Goal: Information Seeking & Learning: Learn about a topic

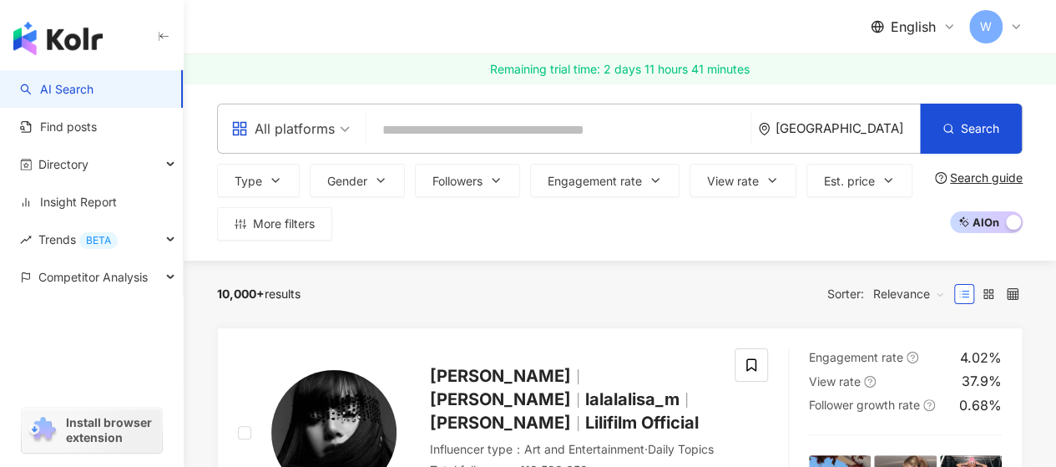
click at [550, 124] on input "search" at bounding box center [558, 130] width 371 height 32
paste input "**********"
type input "**********"
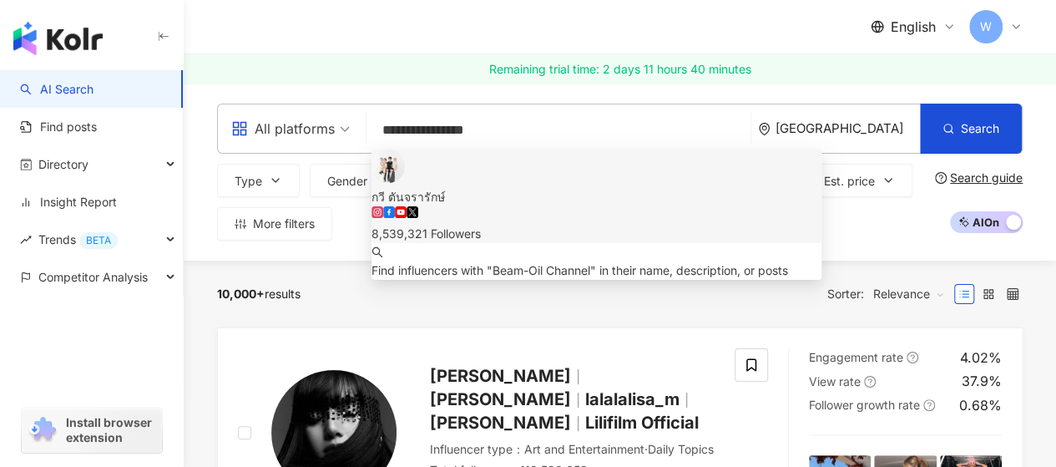
click at [401, 183] on img at bounding box center [388, 165] width 33 height 33
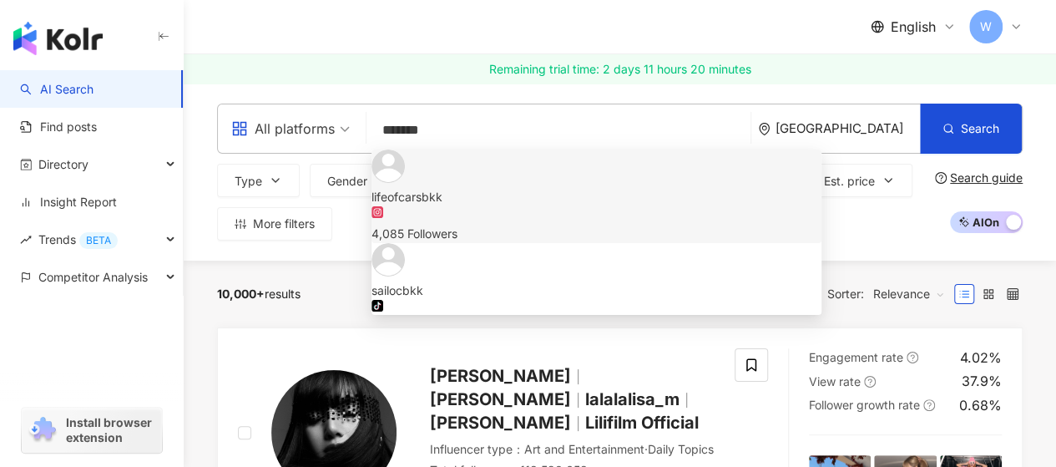
type input "*******"
click at [405, 183] on img at bounding box center [388, 165] width 33 height 33
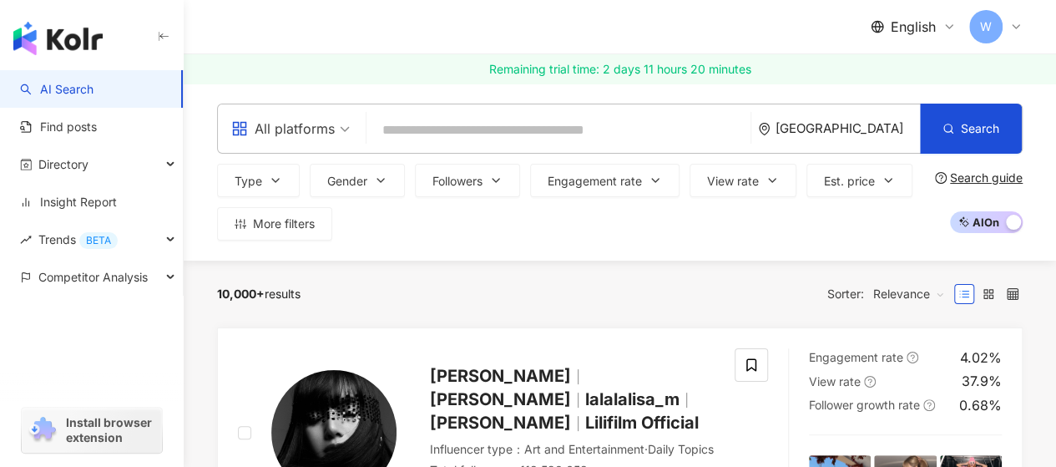
click at [427, 132] on input "search" at bounding box center [558, 130] width 371 height 32
paste input "*****"
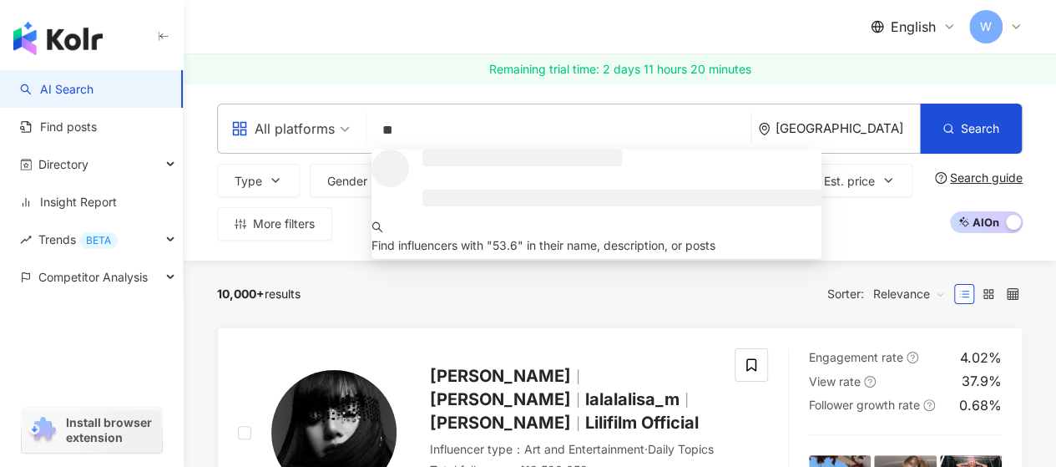
type input "*"
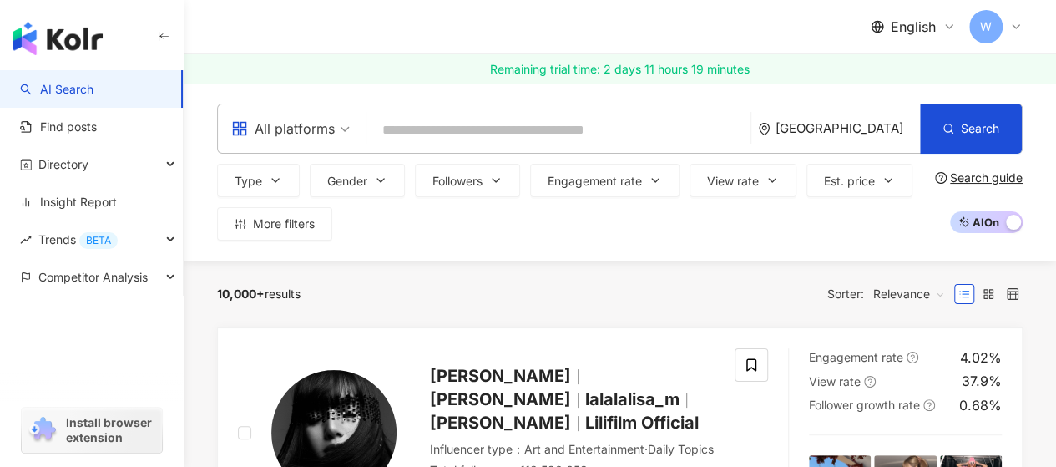
paste input "**********"
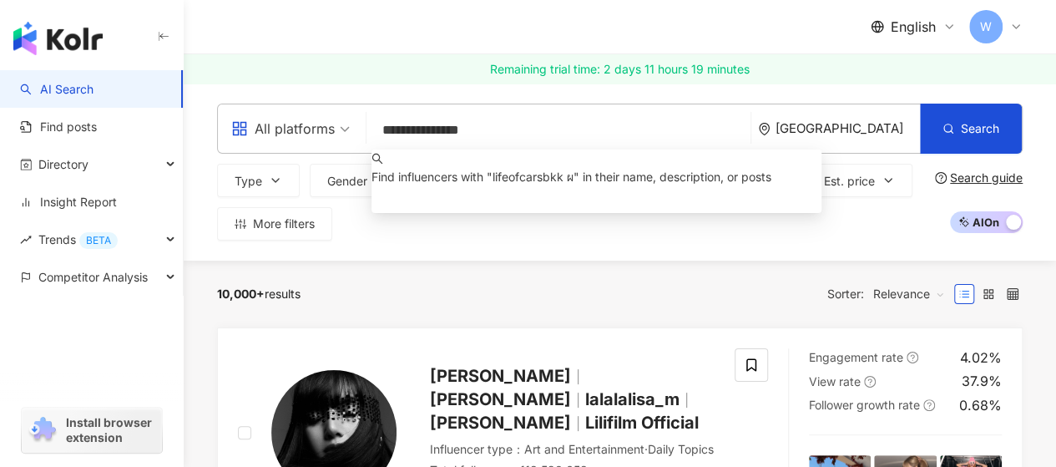
type input "**********"
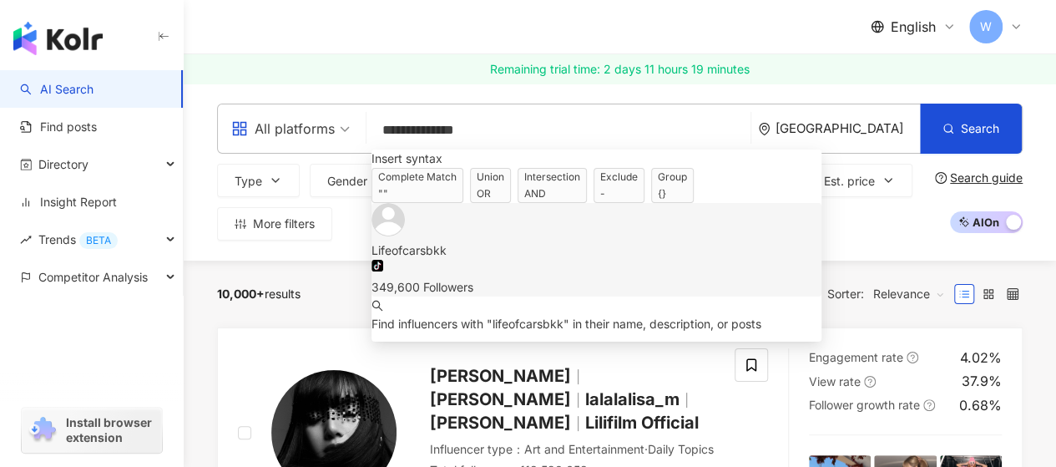
click at [486, 278] on div "349,600 Followers" at bounding box center [597, 287] width 450 height 18
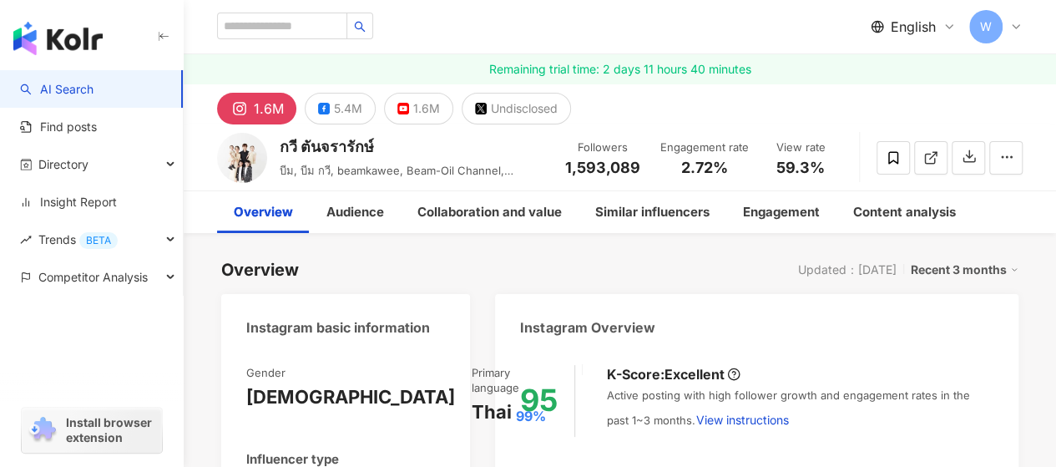
click at [346, 164] on span "บีม, บีม กวี, beamkawee, Beam-Oil Channel, Beamfanpage" at bounding box center [397, 179] width 234 height 30
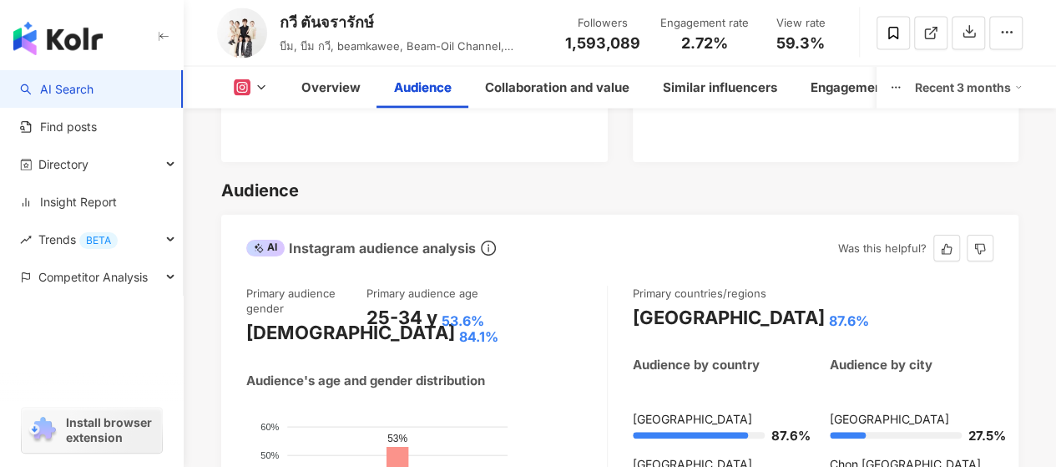
scroll to position [1837, 0]
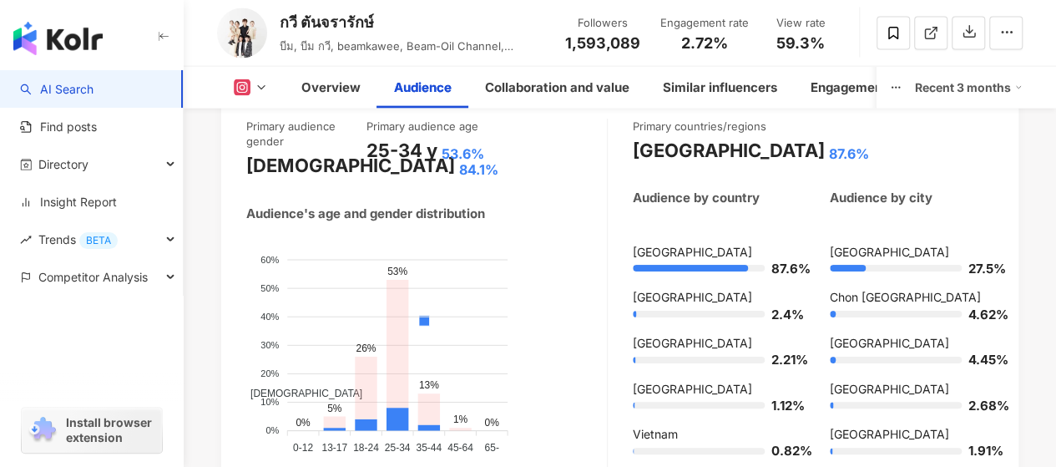
click at [553, 255] on div "Male Female" at bounding box center [424, 402] width 357 height 294
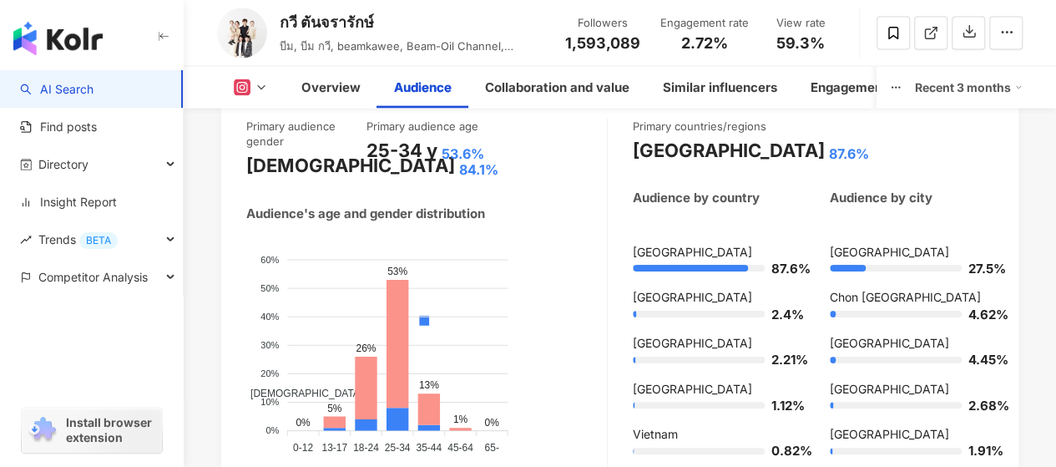
scroll to position [1146, 0]
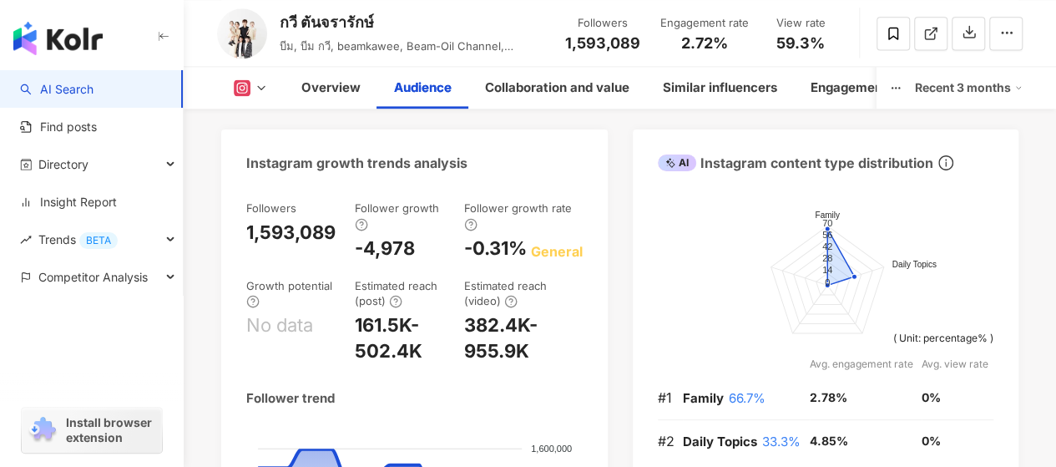
click at [321, 19] on div "กวี ตันจรารักษ์" at bounding box center [413, 22] width 267 height 21
click at [332, 26] on div "กวี ตันจรารักษ์" at bounding box center [413, 22] width 267 height 21
click at [335, 18] on div "กวี ตันจรารักษ์" at bounding box center [413, 22] width 267 height 21
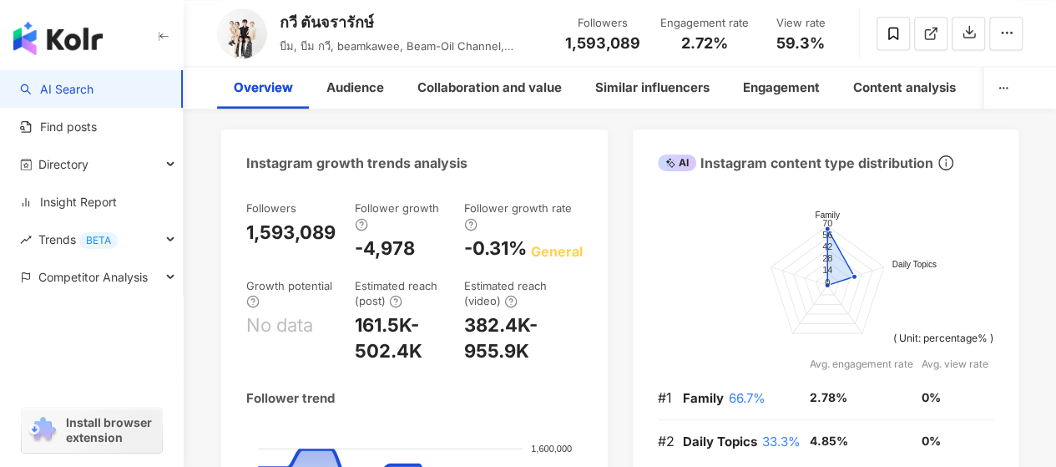
scroll to position [0, 0]
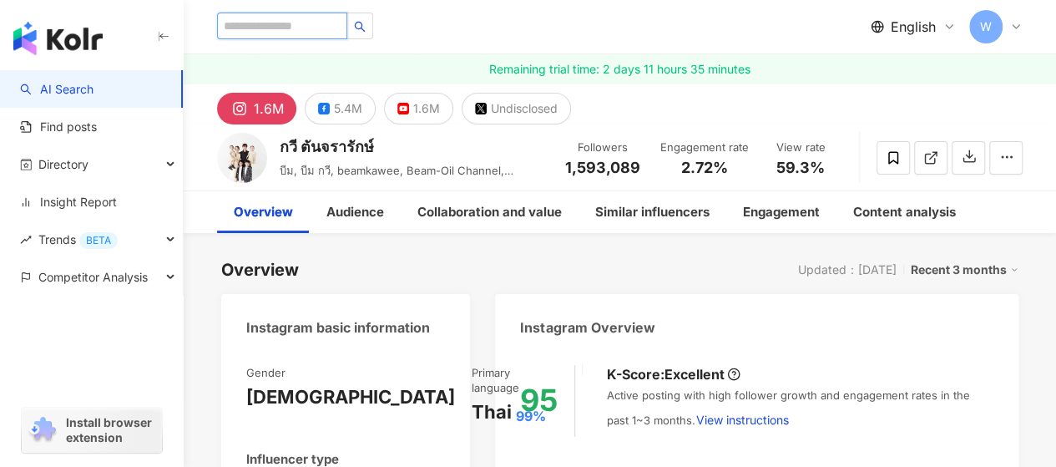
paste input "*********"
type input "*********"
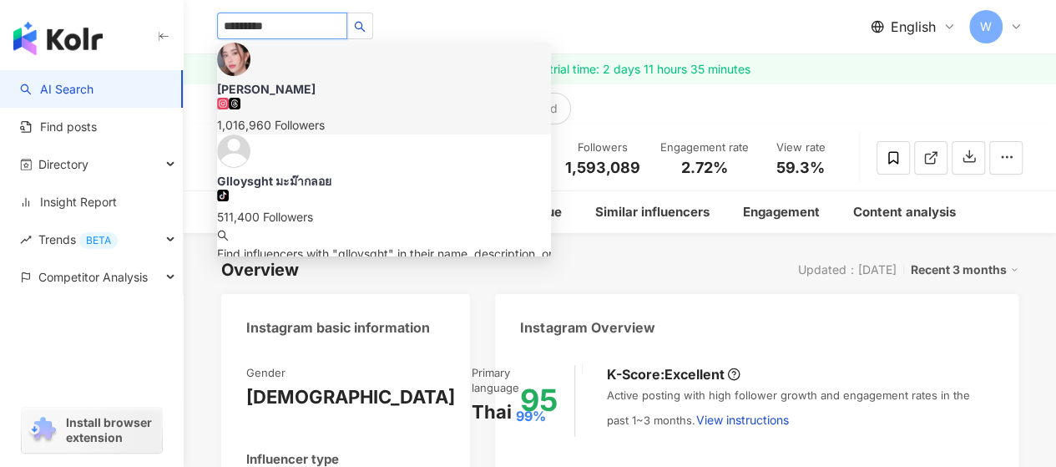
click at [248, 69] on img at bounding box center [233, 59] width 33 height 33
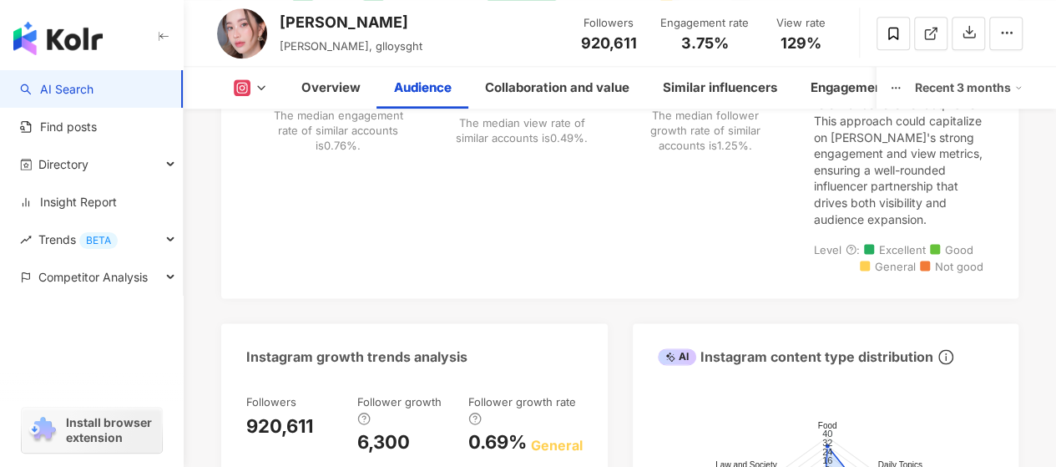
scroll to position [1796, 0]
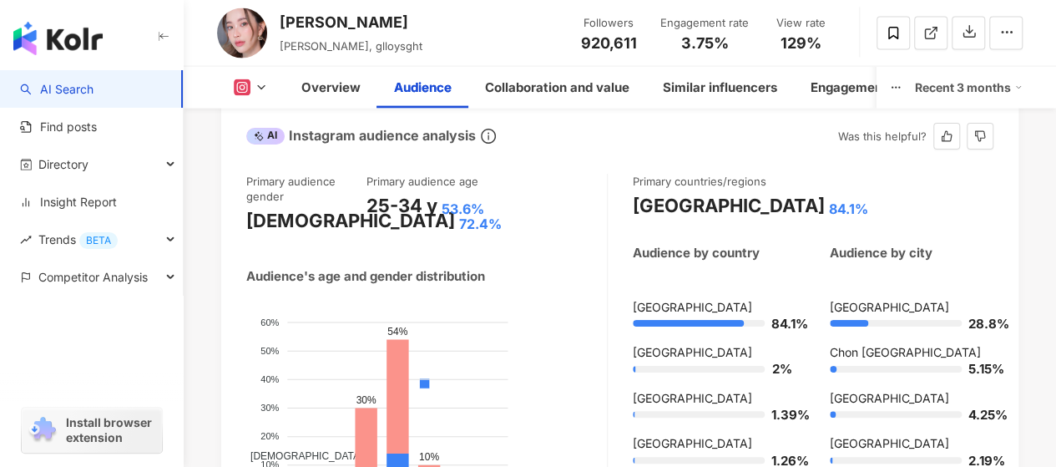
drag, startPoint x: 483, startPoint y: 174, endPoint x: 451, endPoint y: 182, distance: 33.4
click at [443, 200] on div "53.6%" at bounding box center [463, 209] width 43 height 18
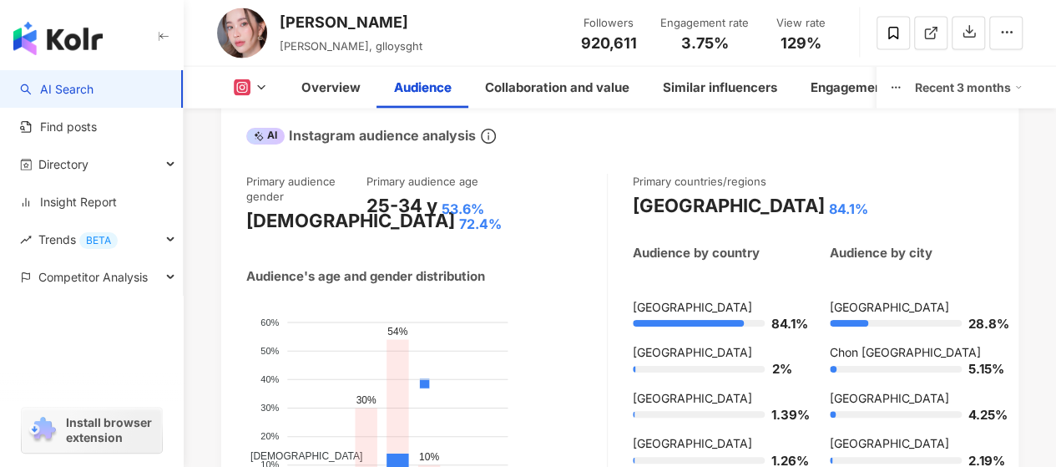
scroll to position [1843, 0]
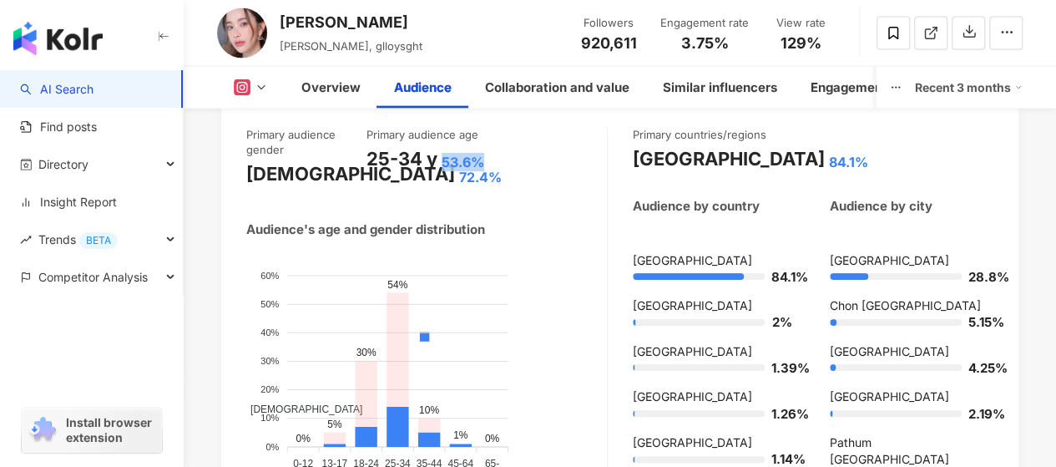
click at [362, 403] on span "[DEMOGRAPHIC_DATA]" at bounding box center [300, 409] width 124 height 12
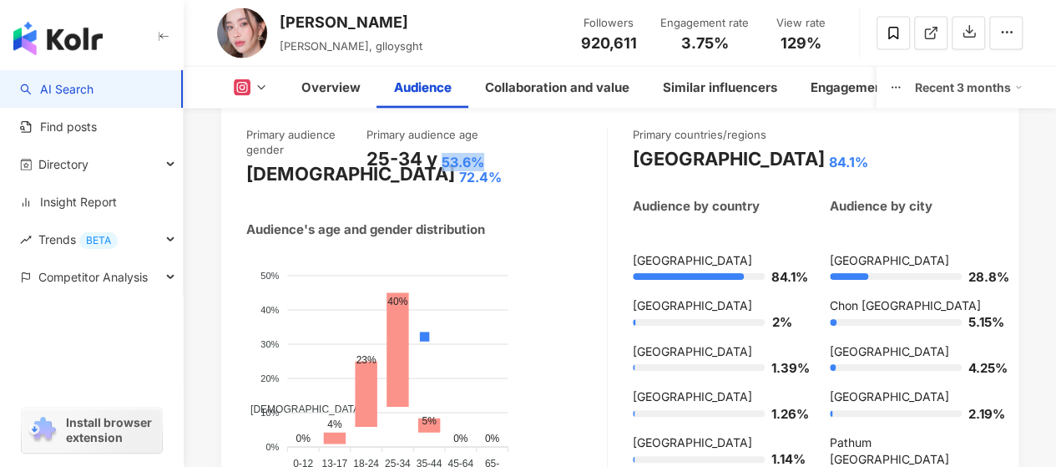
click at [362, 403] on span "[DEMOGRAPHIC_DATA]" at bounding box center [300, 409] width 124 height 12
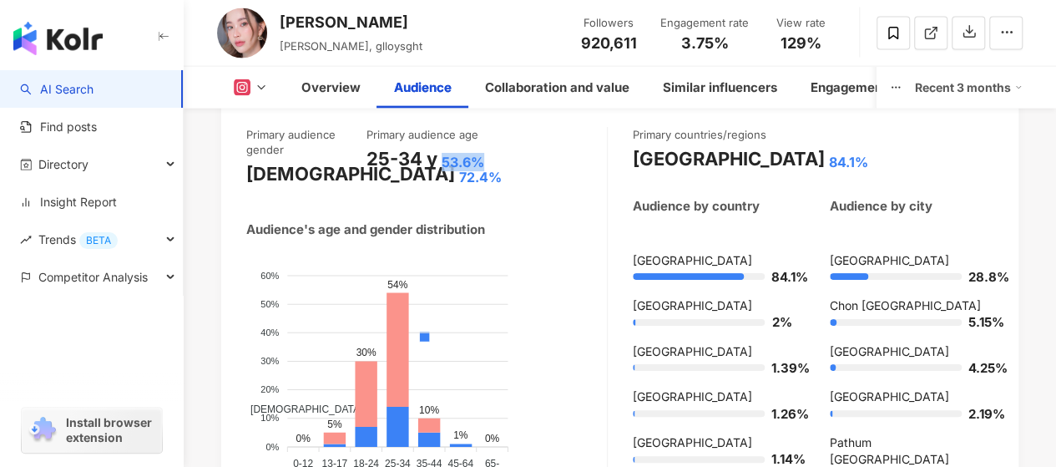
click at [362, 403] on span "[DEMOGRAPHIC_DATA]" at bounding box center [300, 409] width 124 height 12
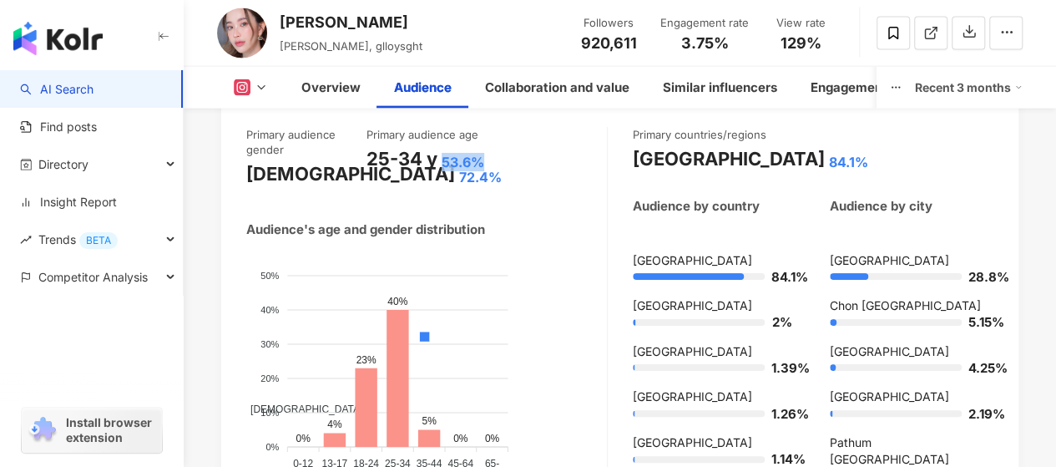
drag, startPoint x: 410, startPoint y: 296, endPoint x: 388, endPoint y: 294, distance: 21.9
click at [388, 294] on foreignobject "Male Female" at bounding box center [426, 362] width 361 height 224
click at [552, 234] on div "Audience's age and gender distribution Male Female 50% 50% 40% 40% 30% 30% 20% …" at bounding box center [426, 353] width 361 height 266
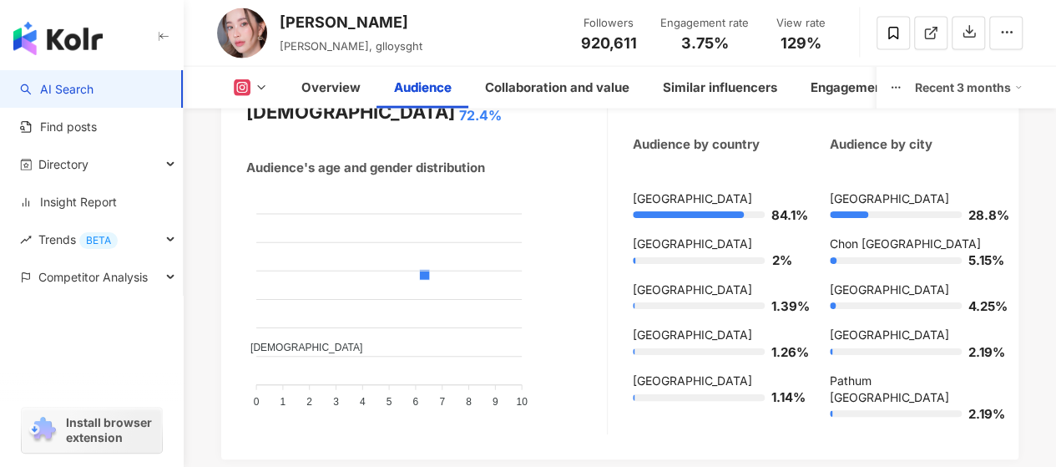
click at [551, 139] on div "Primary audience gender Female 72.4% Primary audience age 25-34 y 53.6% Audienc…" at bounding box center [427, 250] width 362 height 370
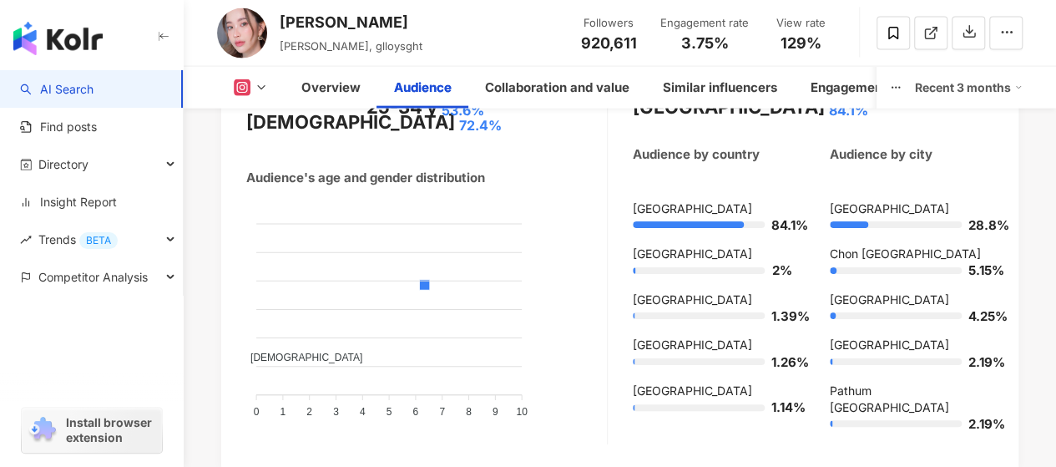
scroll to position [1893, 0]
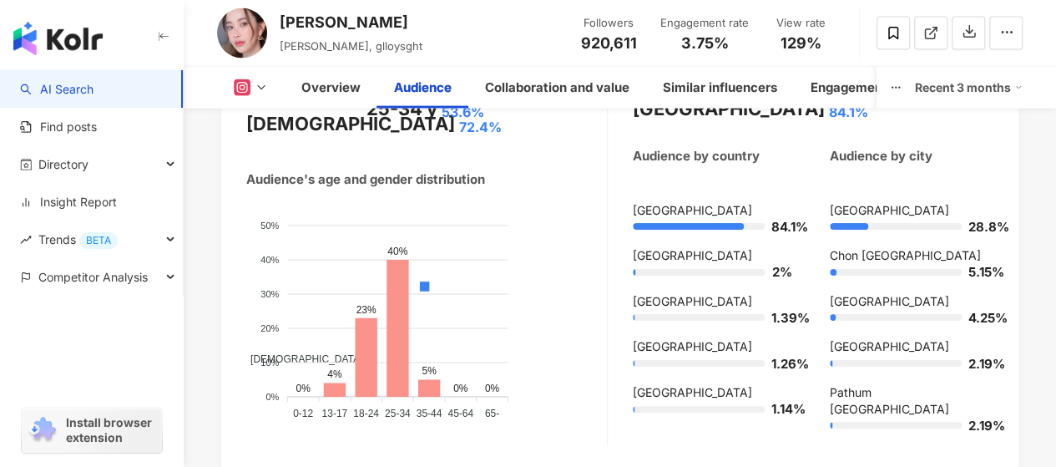
click at [362, 353] on span "[DEMOGRAPHIC_DATA]" at bounding box center [300, 359] width 124 height 12
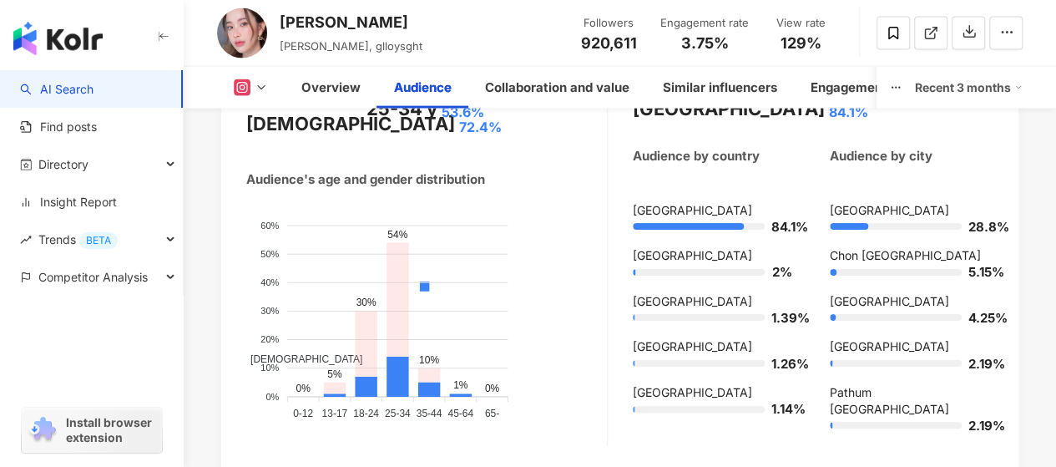
click at [362, 353] on span "[DEMOGRAPHIC_DATA]" at bounding box center [300, 359] width 124 height 12
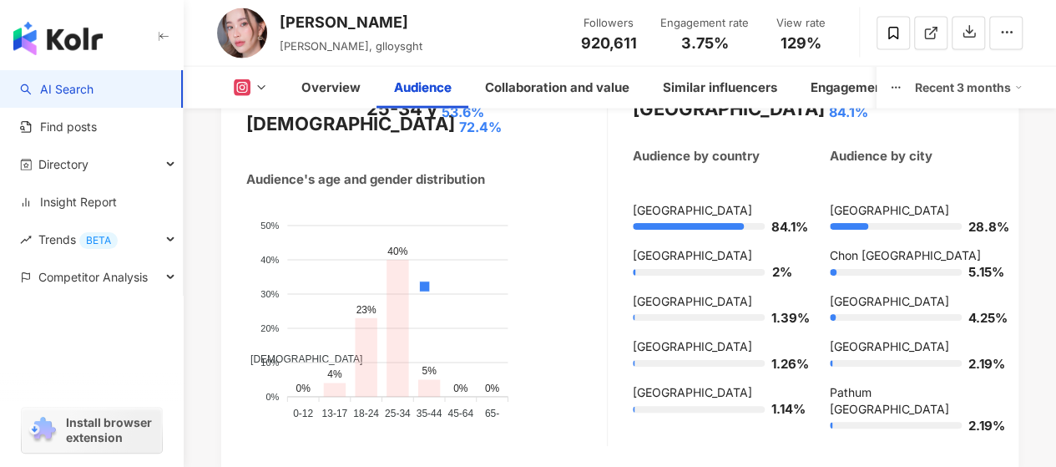
click at [362, 353] on span "[DEMOGRAPHIC_DATA]" at bounding box center [300, 359] width 124 height 12
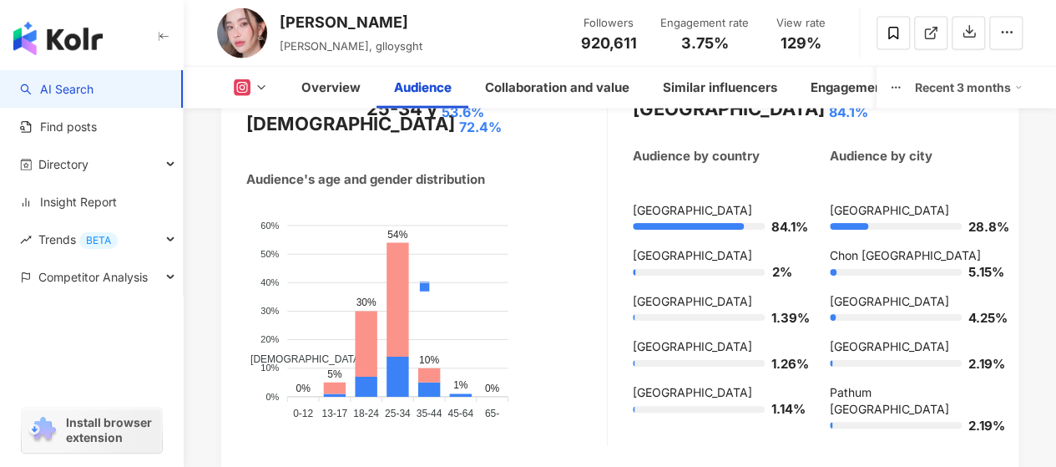
click at [549, 234] on div "Male Female" at bounding box center [424, 367] width 357 height 294
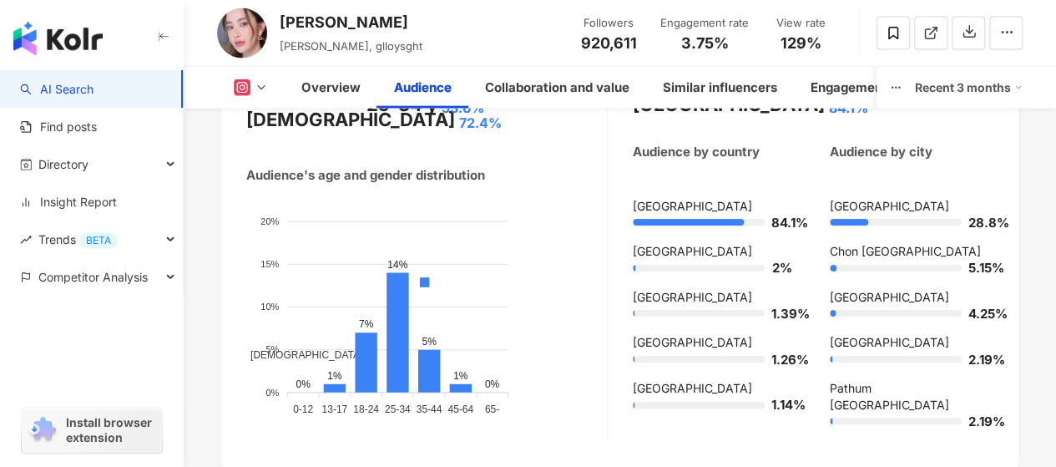
scroll to position [1872, 0]
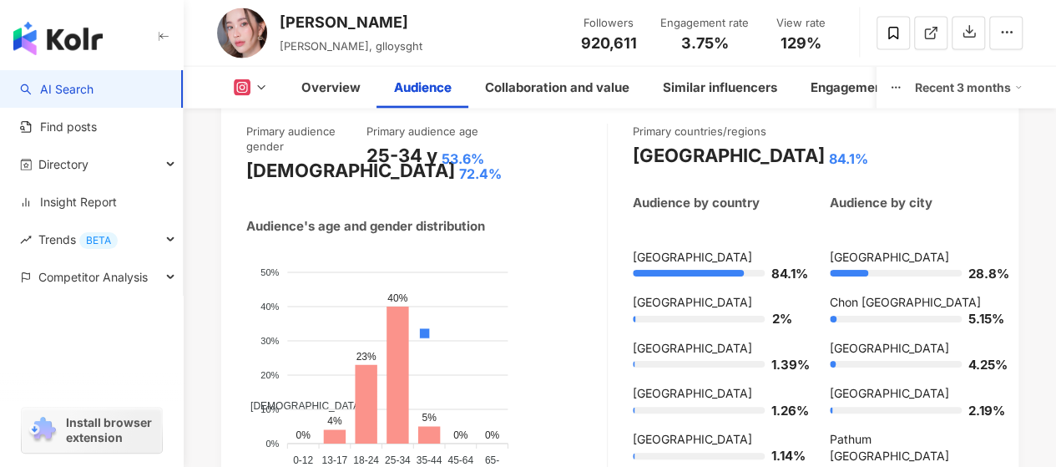
scroll to position [1871, 0]
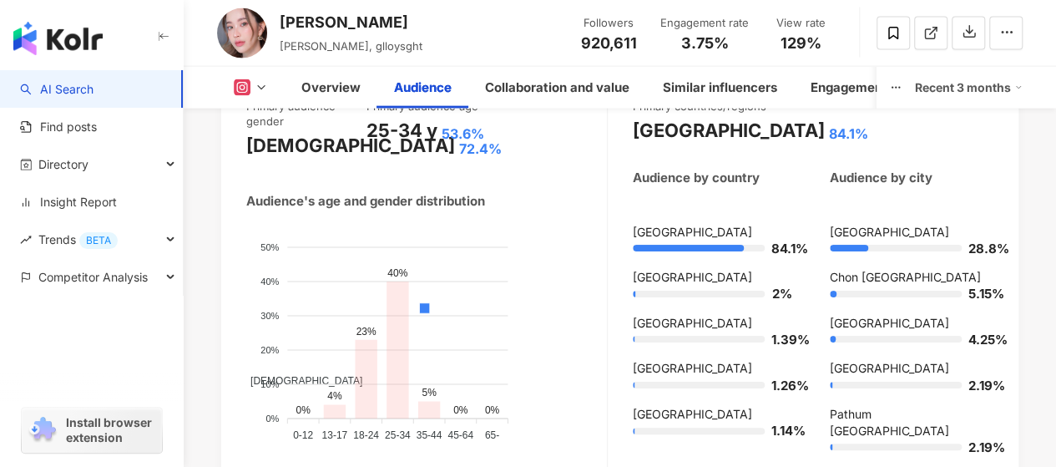
click at [362, 375] on span "[DEMOGRAPHIC_DATA]" at bounding box center [300, 381] width 124 height 12
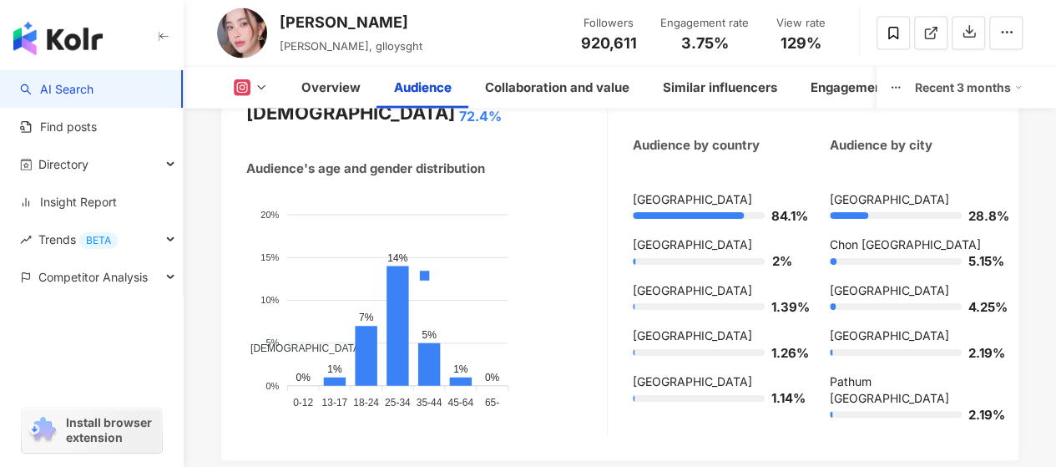
scroll to position [1890, 0]
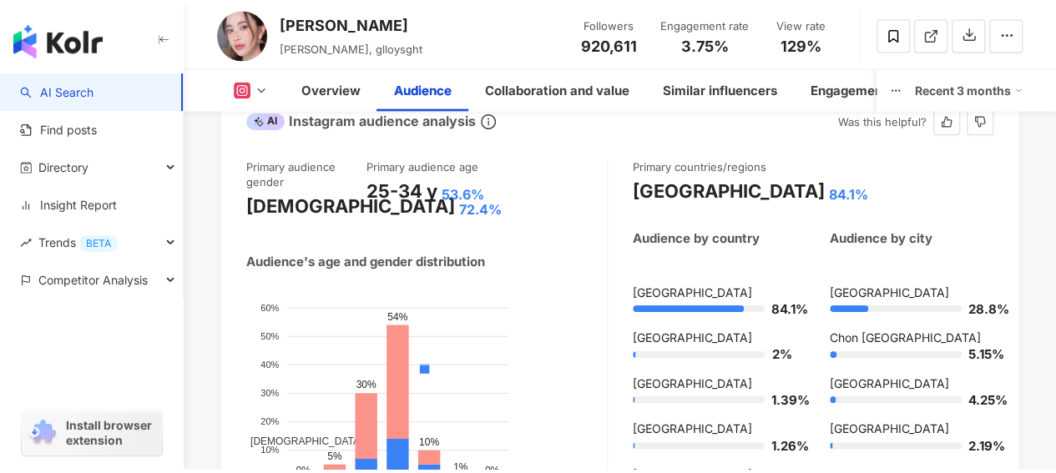
scroll to position [1897, 0]
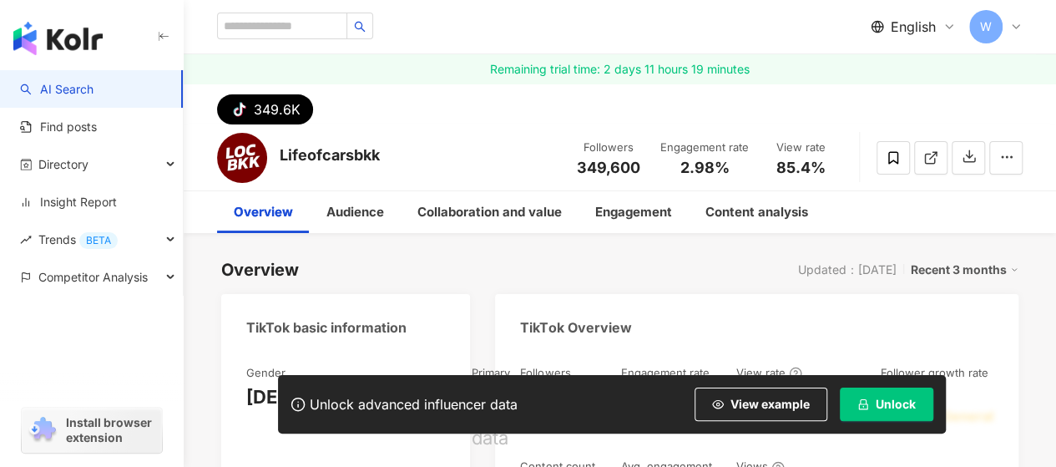
click at [888, 400] on span "Unlock" at bounding box center [896, 403] width 40 height 13
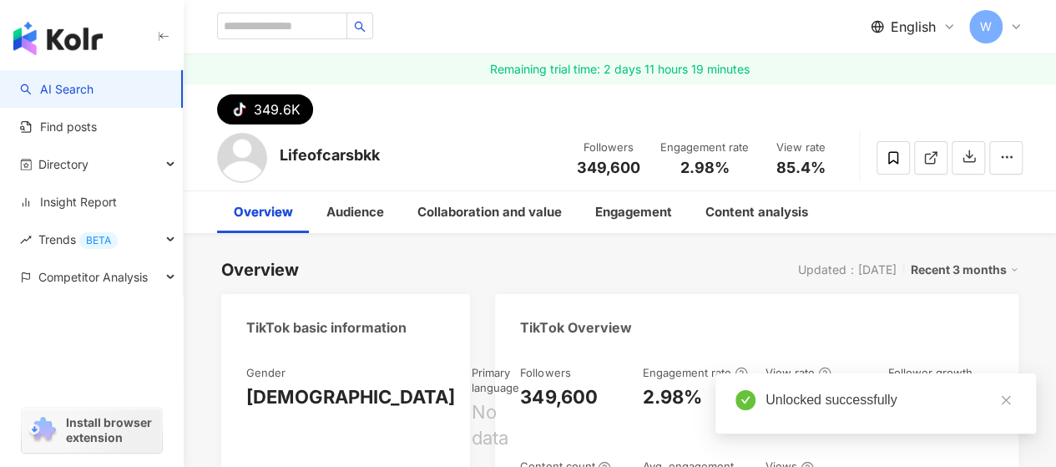
click at [1007, 401] on icon "close" at bounding box center [1006, 400] width 12 height 12
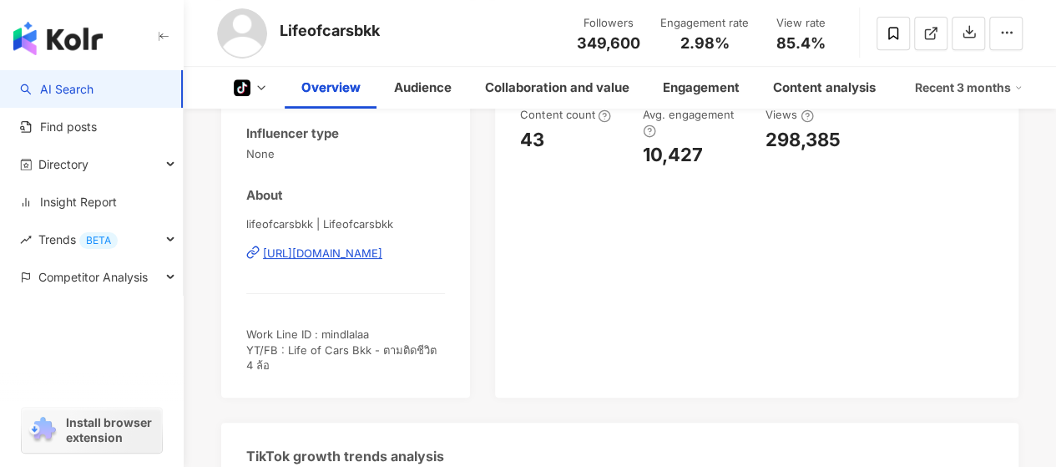
scroll to position [350, 0]
click at [431, 89] on div "Audience" at bounding box center [423, 88] width 58 height 20
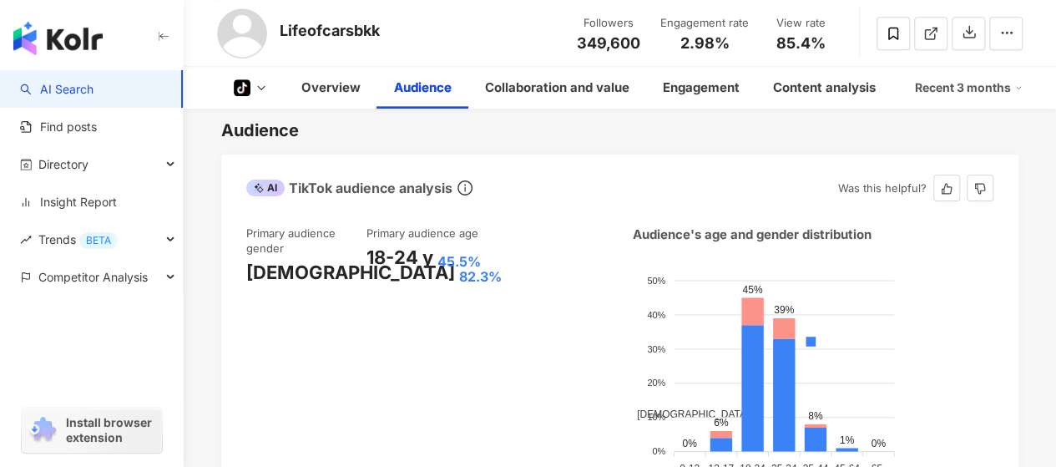
scroll to position [1064, 0]
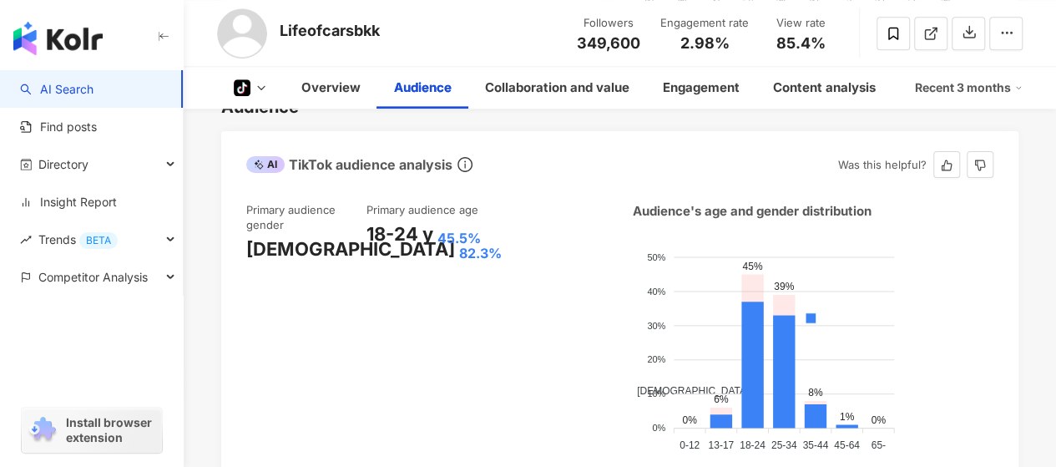
click at [749, 385] on span "[DEMOGRAPHIC_DATA]" at bounding box center [687, 391] width 124 height 12
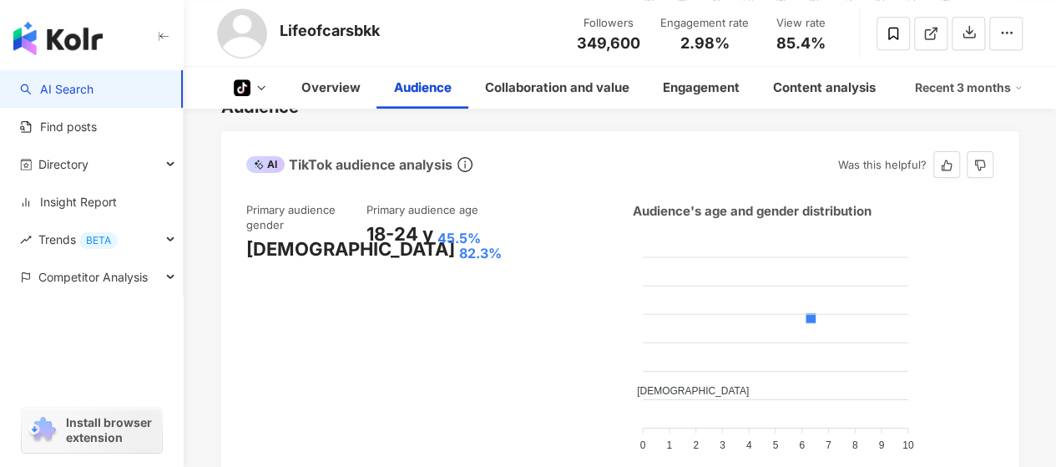
click at [749, 385] on span "[DEMOGRAPHIC_DATA]" at bounding box center [687, 391] width 124 height 12
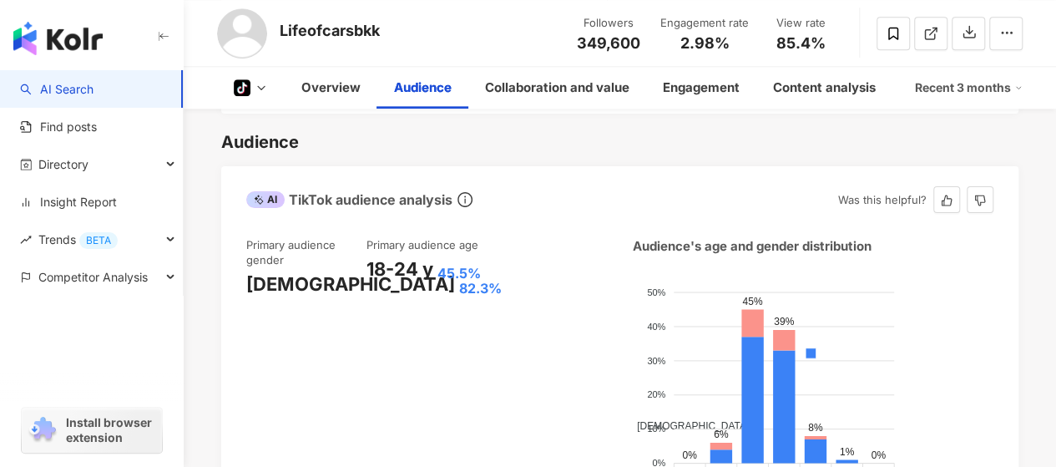
scroll to position [1029, 0]
click at [749, 420] on span "[DEMOGRAPHIC_DATA]" at bounding box center [687, 426] width 124 height 12
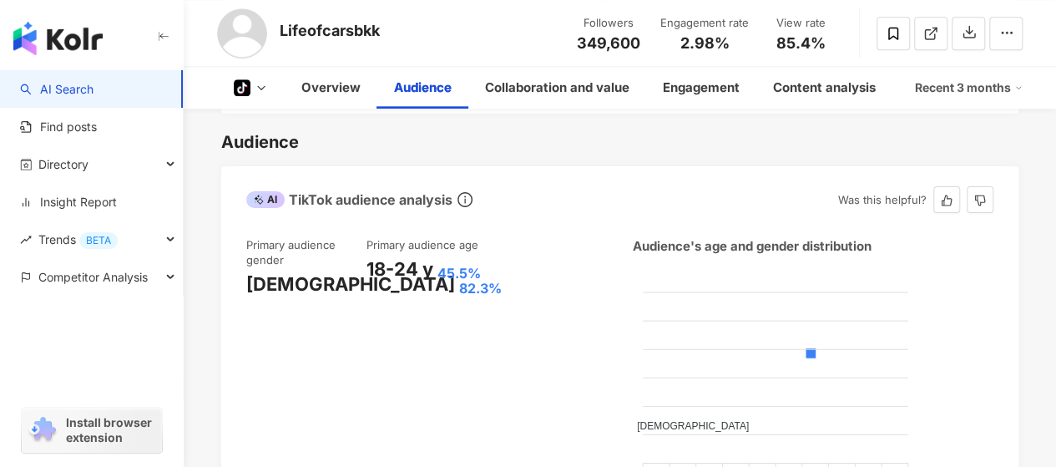
click at [749, 420] on span "[DEMOGRAPHIC_DATA]" at bounding box center [687, 426] width 124 height 12
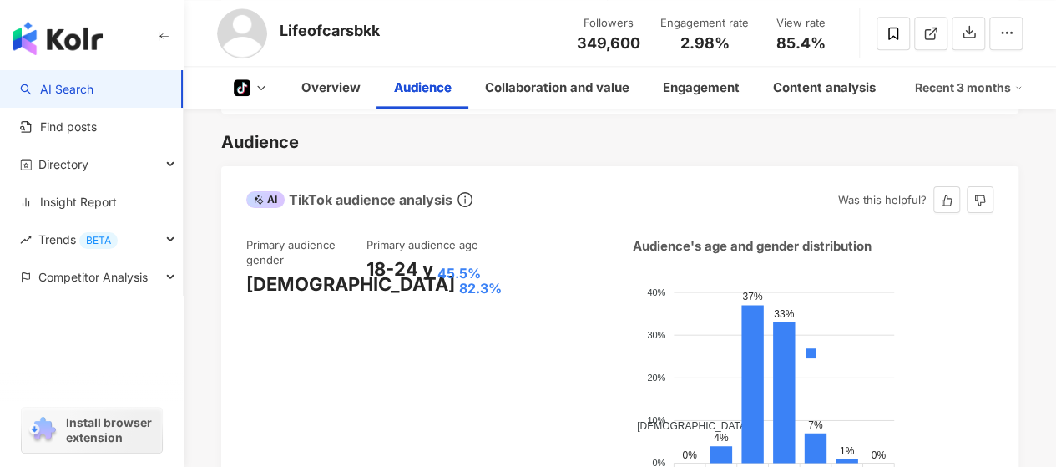
drag, startPoint x: 416, startPoint y: 306, endPoint x: 486, endPoint y: 377, distance: 99.8
click at [486, 377] on div "Primary audience age [DEMOGRAPHIC_DATA] y 45.5%" at bounding box center [427, 370] width 120 height 266
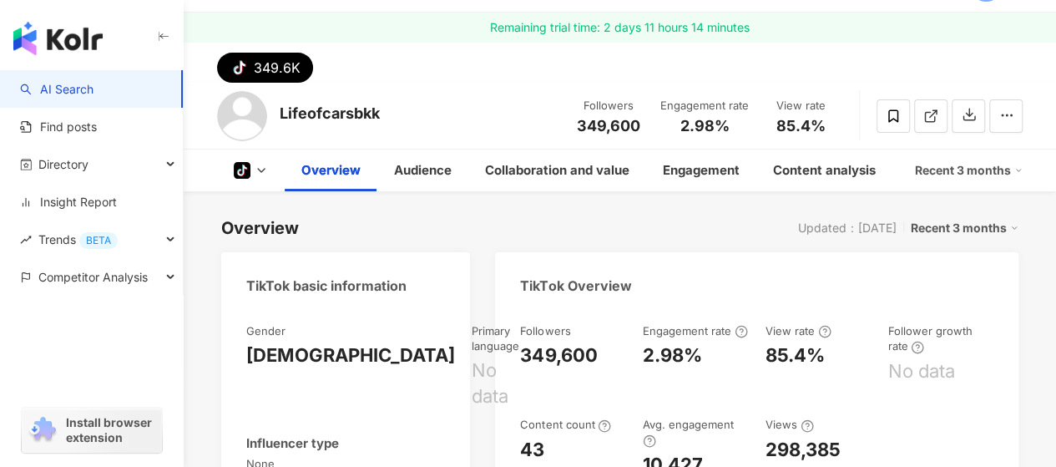
scroll to position [319, 0]
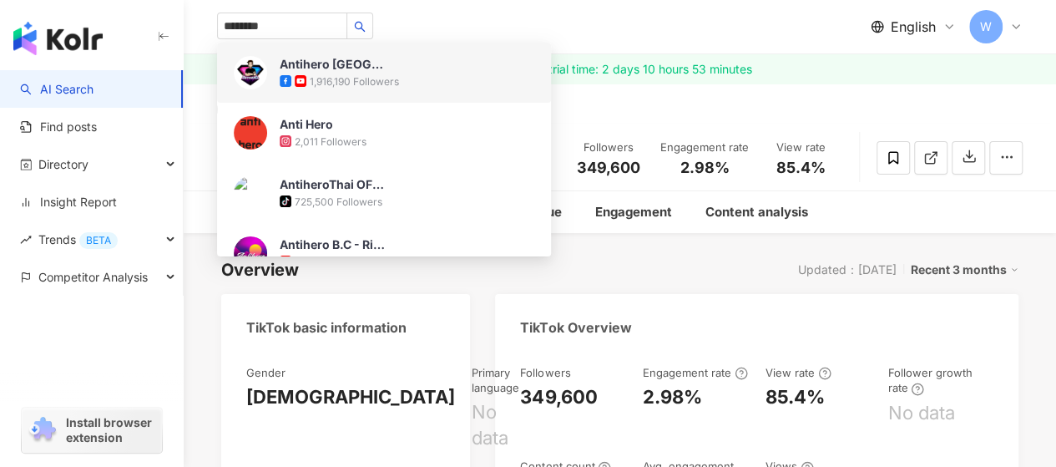
click at [362, 74] on div "1,916,190 Followers" at bounding box center [354, 81] width 89 height 14
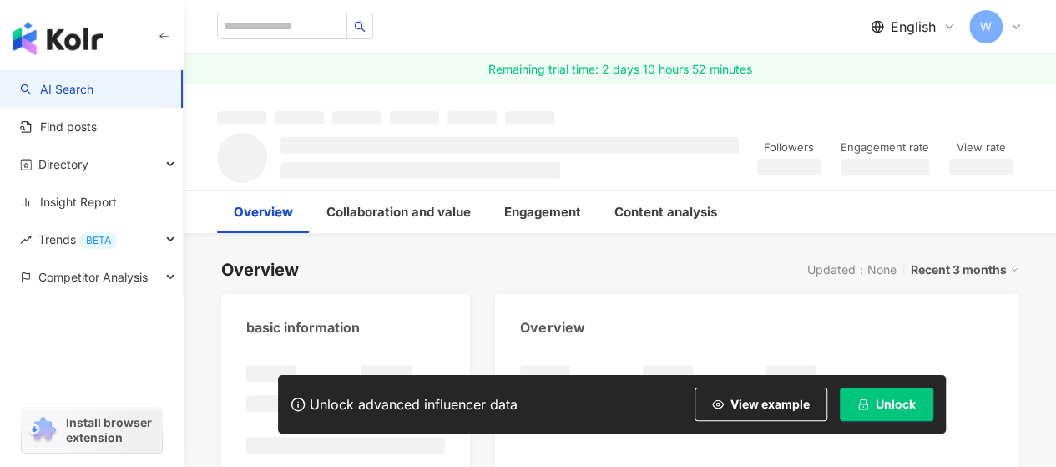
click at [362, 74] on link "Remaining trial time: 2 days 10 hours 52 minutes" at bounding box center [620, 69] width 872 height 30
drag, startPoint x: 0, startPoint y: 0, endPoint x: 988, endPoint y: 397, distance: 1064.7
click at [362, 74] on link "Remaining trial time: 2 days 10 hours 52 minutes" at bounding box center [620, 69] width 872 height 30
click at [635, 262] on div "Overview Updated：None Recent 3 months" at bounding box center [619, 269] width 797 height 23
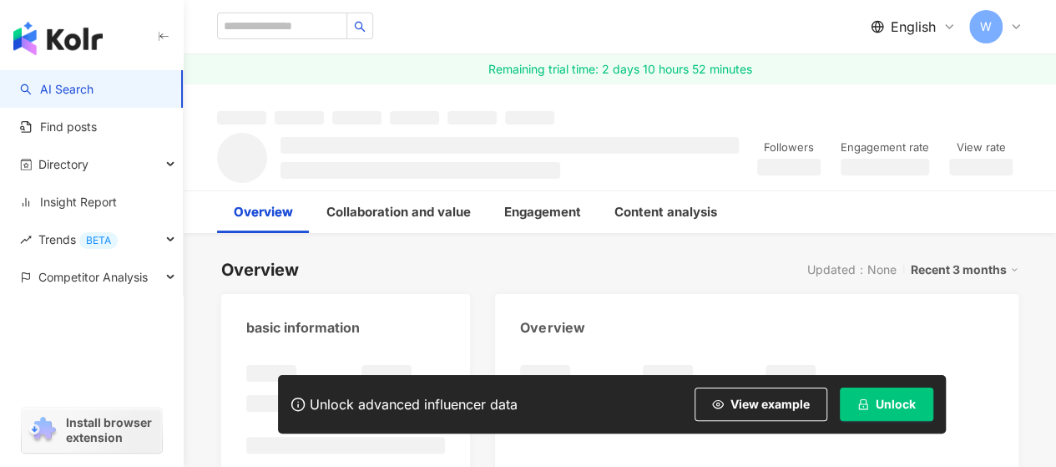
click at [878, 409] on span "Unlock" at bounding box center [896, 403] width 40 height 13
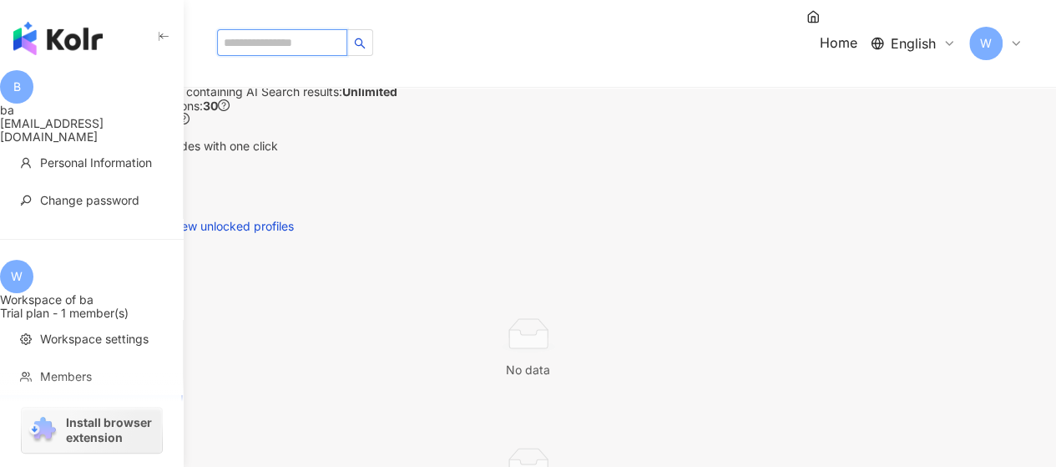
click at [316, 31] on input "search" at bounding box center [282, 42] width 130 height 27
type input "*"
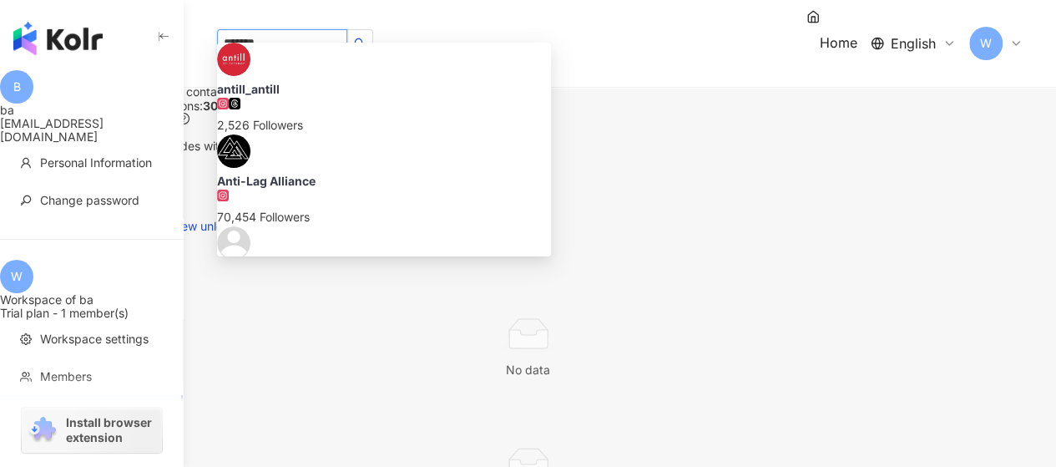
type input "********"
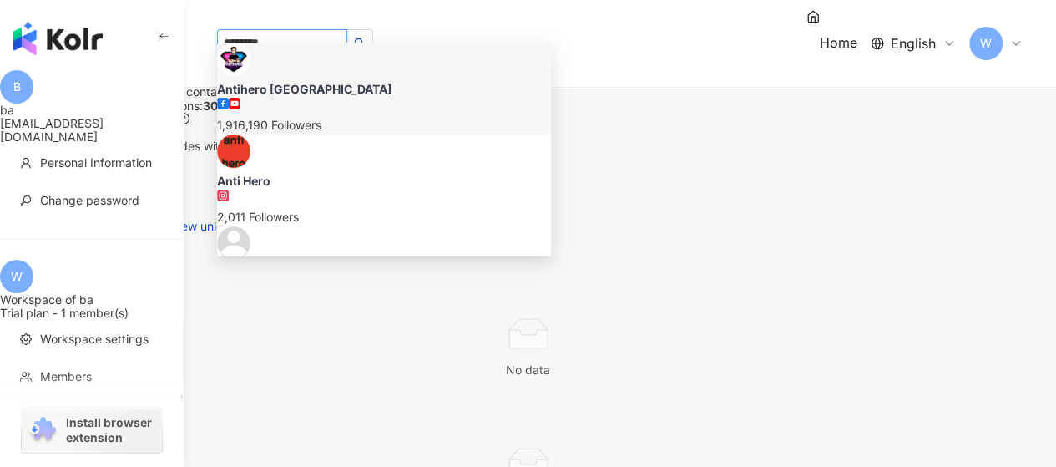
click at [318, 81] on div "Antihero Thailand" at bounding box center [384, 89] width 334 height 17
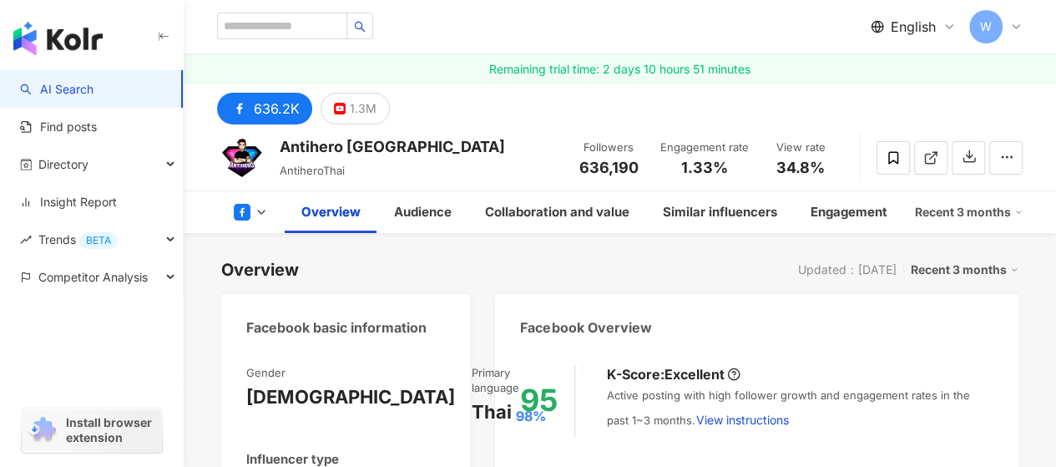
scroll to position [264, 0]
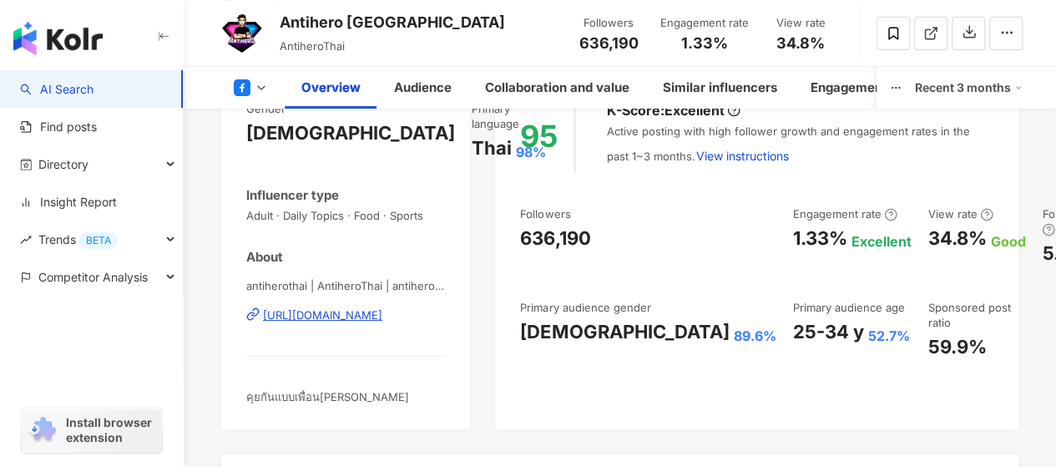
drag, startPoint x: 612, startPoint y: 346, endPoint x: 514, endPoint y: 344, distance: 97.7
click at [514, 344] on div "95 K-Score : Excellent Active posting with high follower growth and engagement …" at bounding box center [756, 256] width 523 height 345
drag, startPoint x: 630, startPoint y: 330, endPoint x: 741, endPoint y: 331, distance: 111.9
click at [792, 331] on div "25-34 y 52.7%" at bounding box center [851, 332] width 119 height 26
copy div "25-34 y 52.7%"
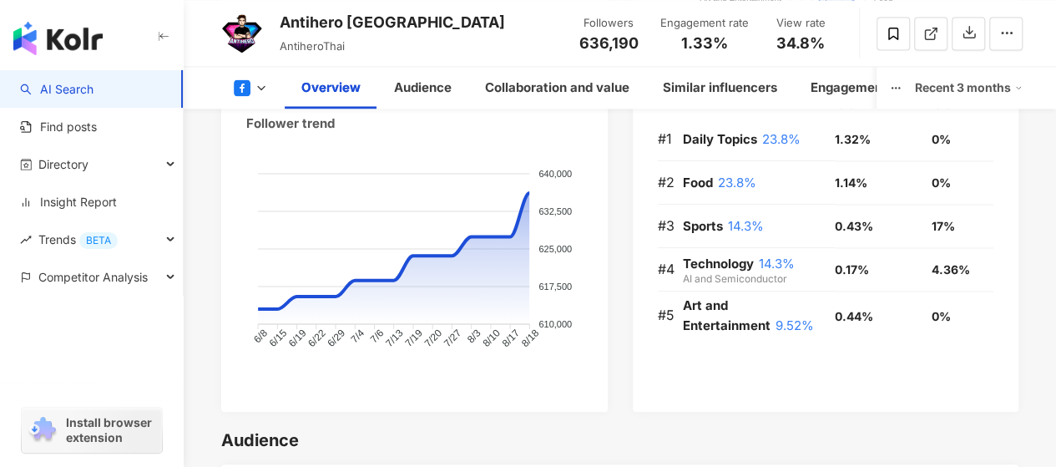
scroll to position [1296, 0]
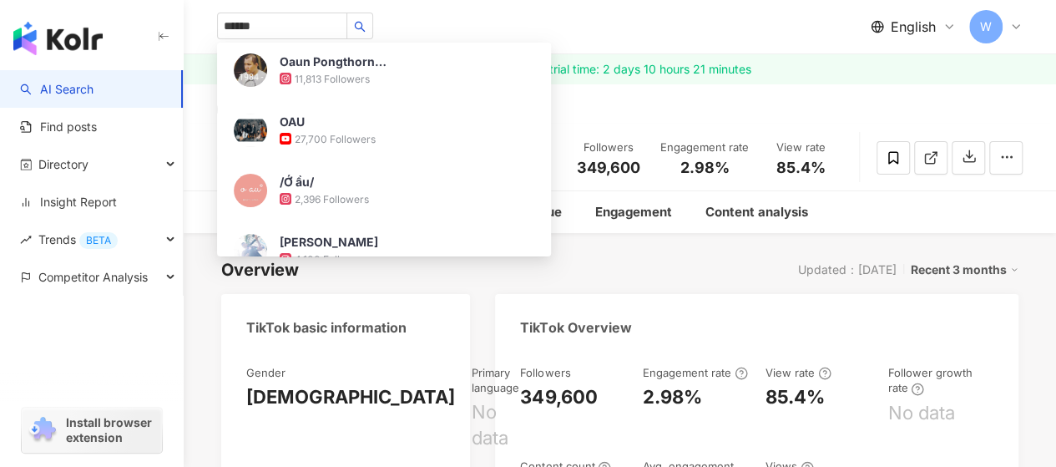
scroll to position [196, 0]
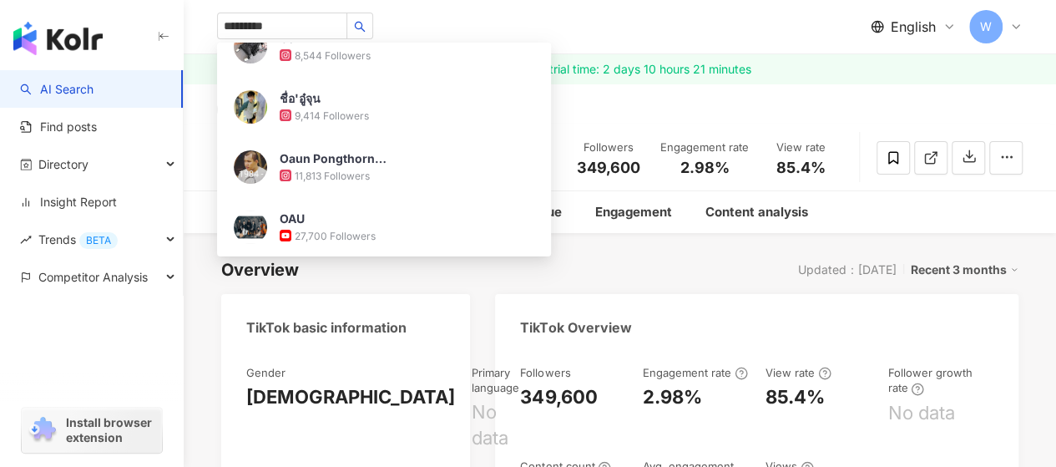
type input "*********"
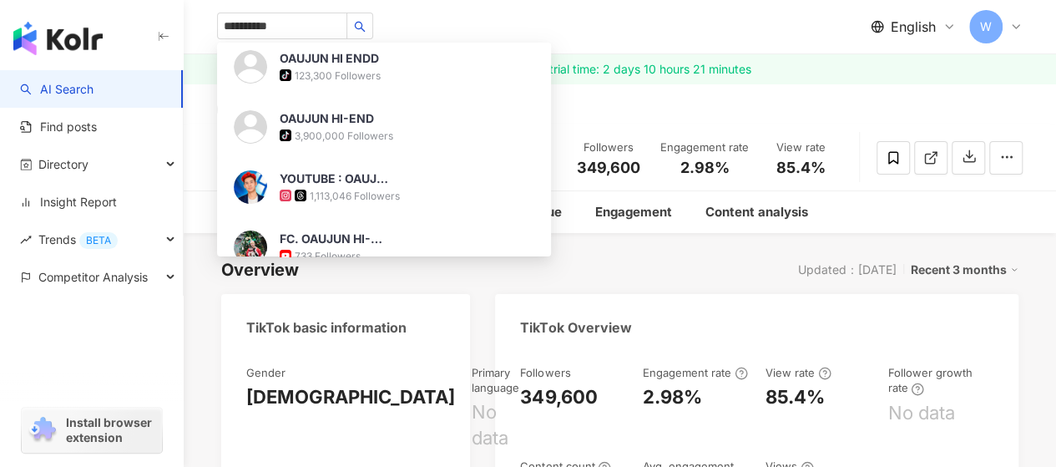
scroll to position [220, 0]
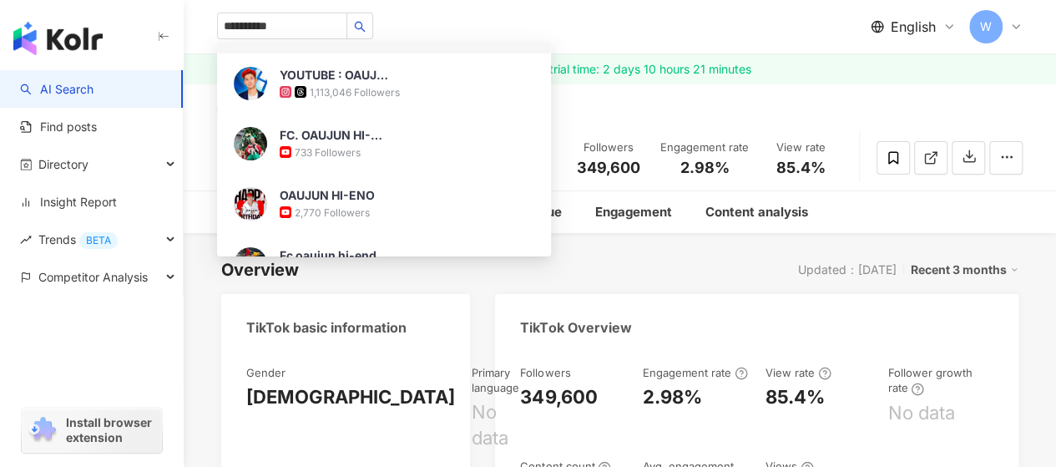
click at [248, 40] on img at bounding box center [250, 23] width 33 height 33
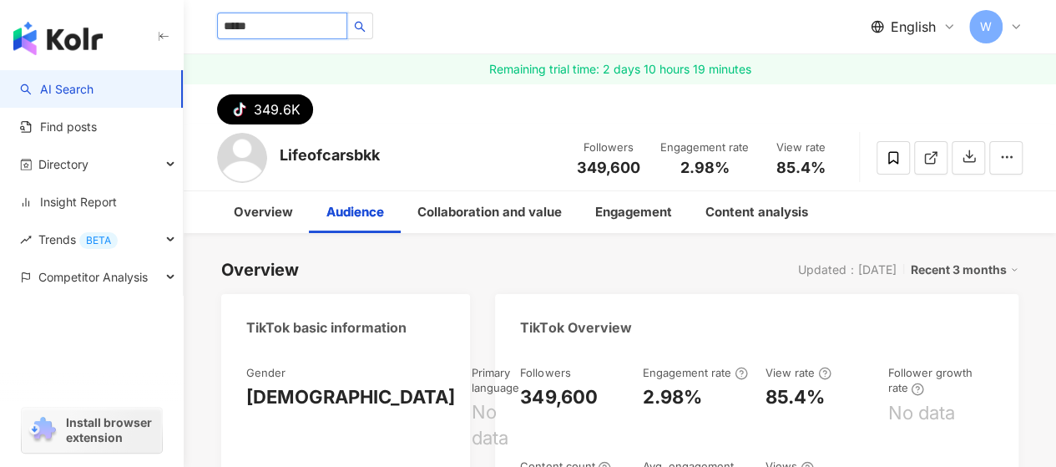
scroll to position [0, 0]
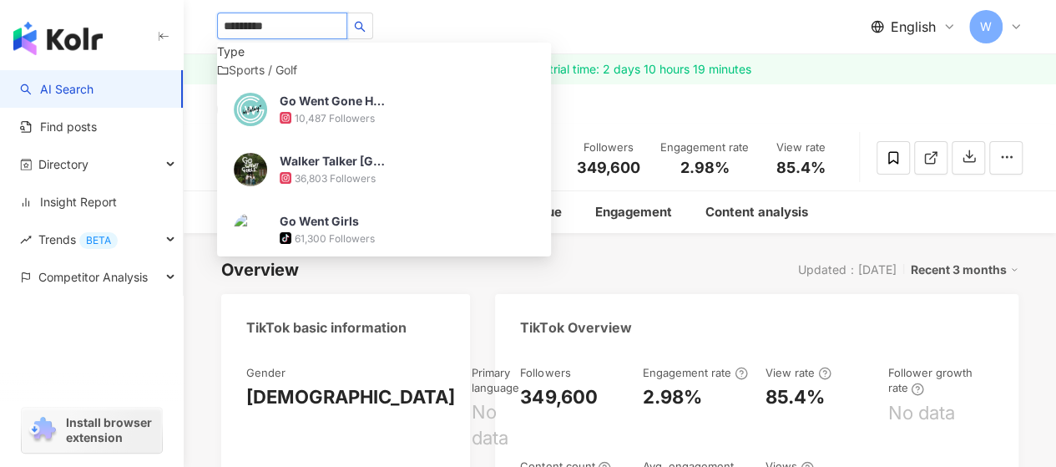
type input "**********"
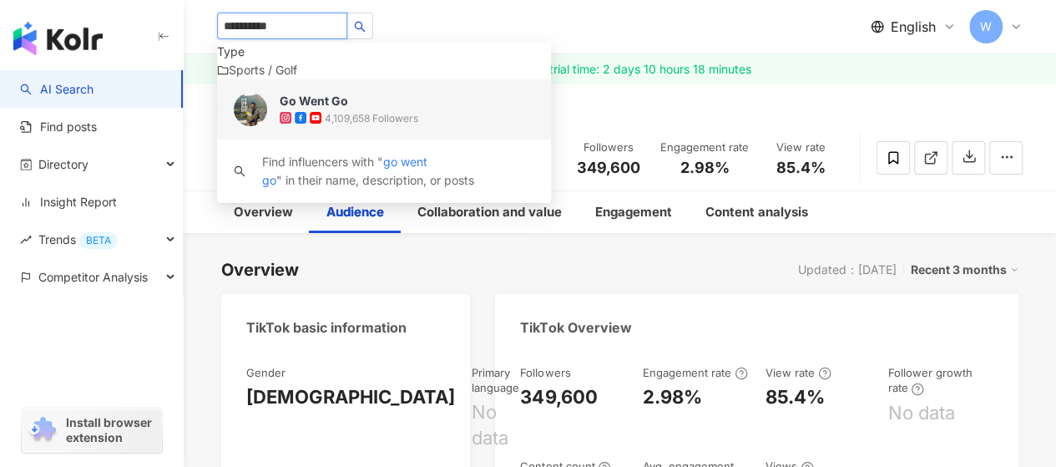
click at [239, 126] on img at bounding box center [250, 109] width 33 height 33
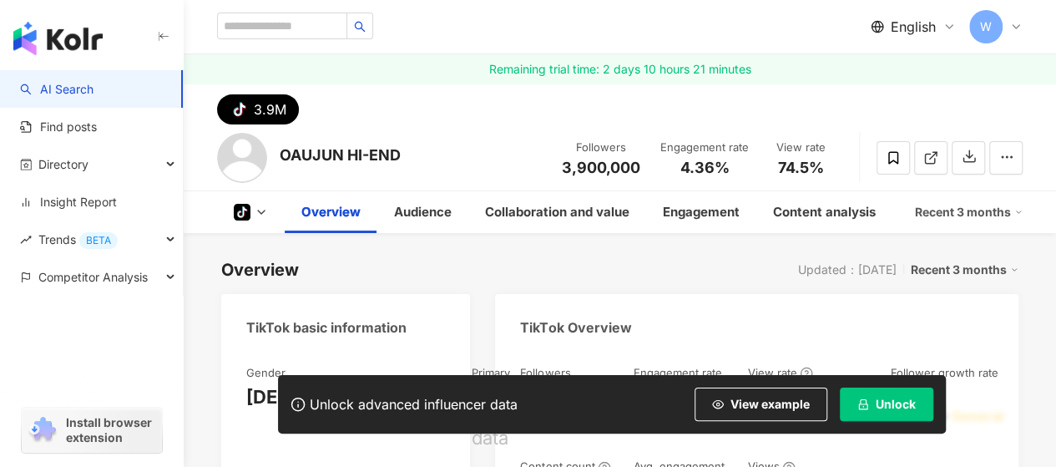
scroll to position [364, 0]
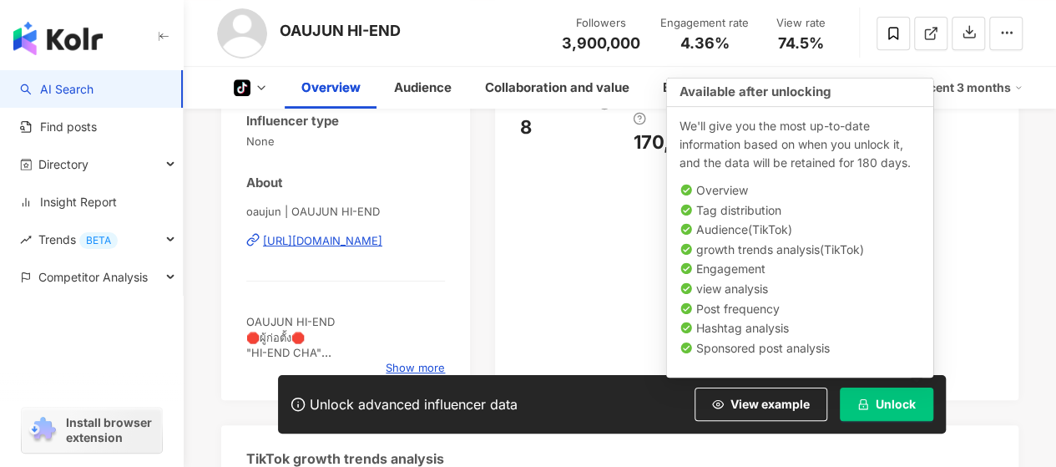
click at [869, 397] on button "Unlock" at bounding box center [887, 403] width 94 height 33
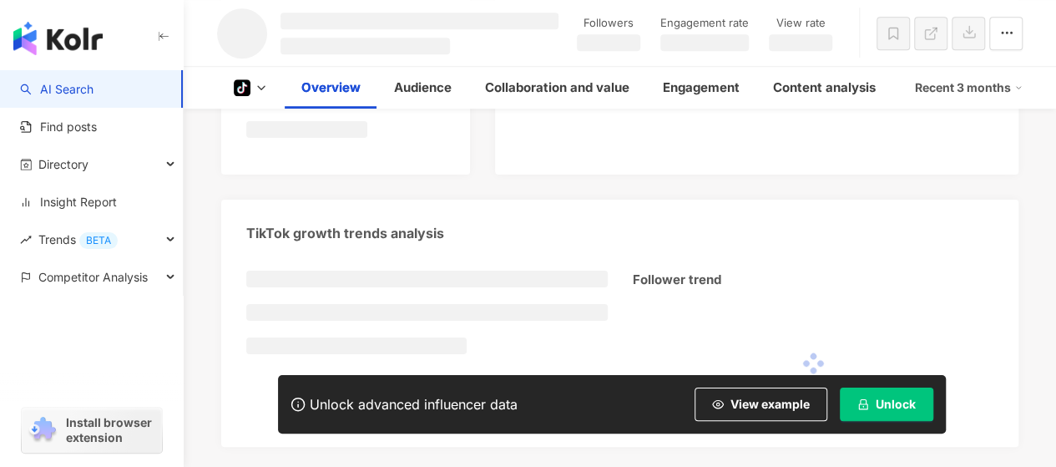
scroll to position [596, 0]
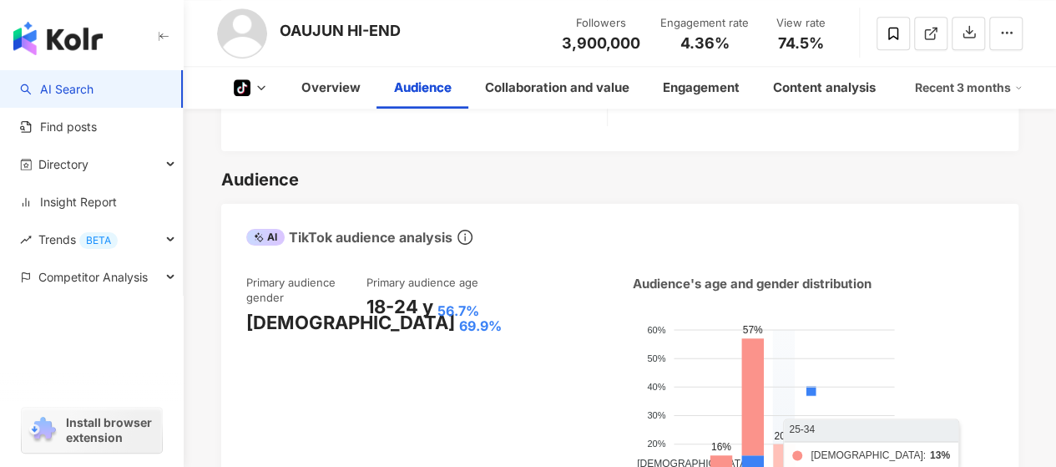
scroll to position [1142, 0]
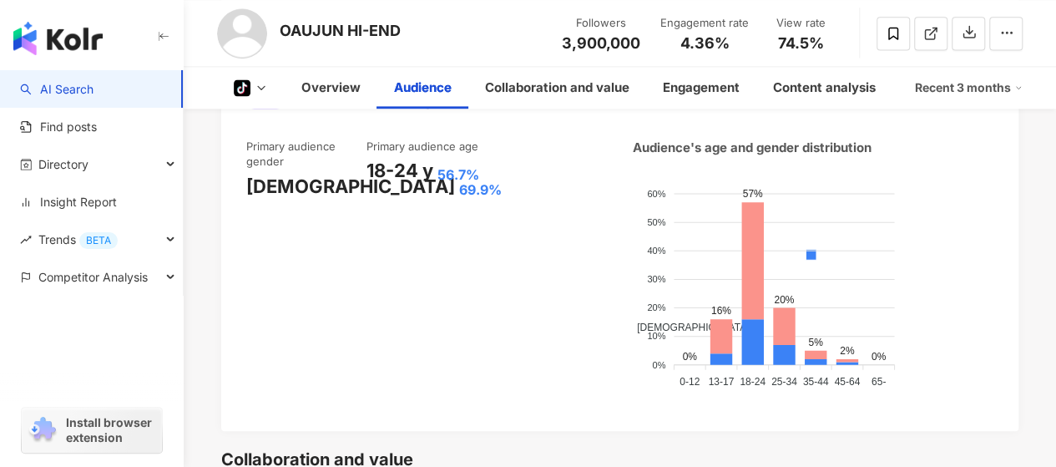
click at [948, 254] on div "[DEMOGRAPHIC_DATA] [DEMOGRAPHIC_DATA]" at bounding box center [811, 336] width 357 height 294
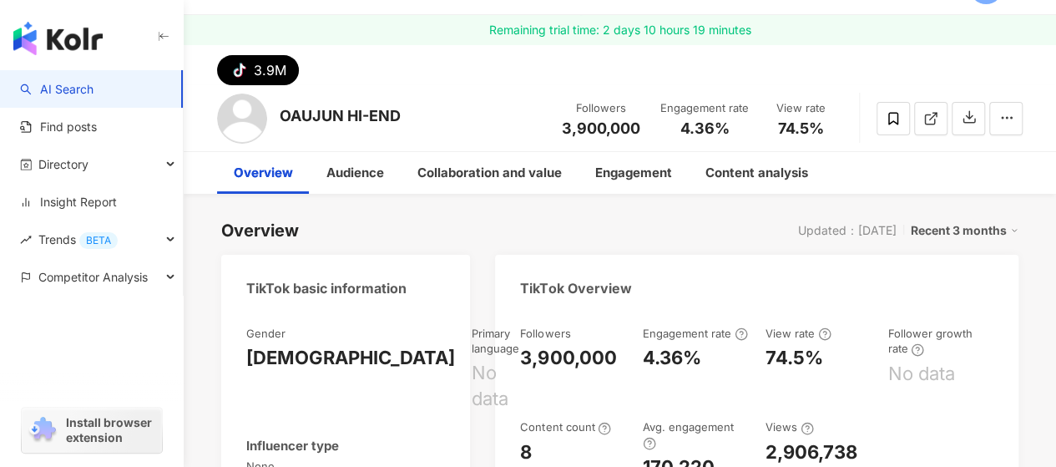
scroll to position [38, 0]
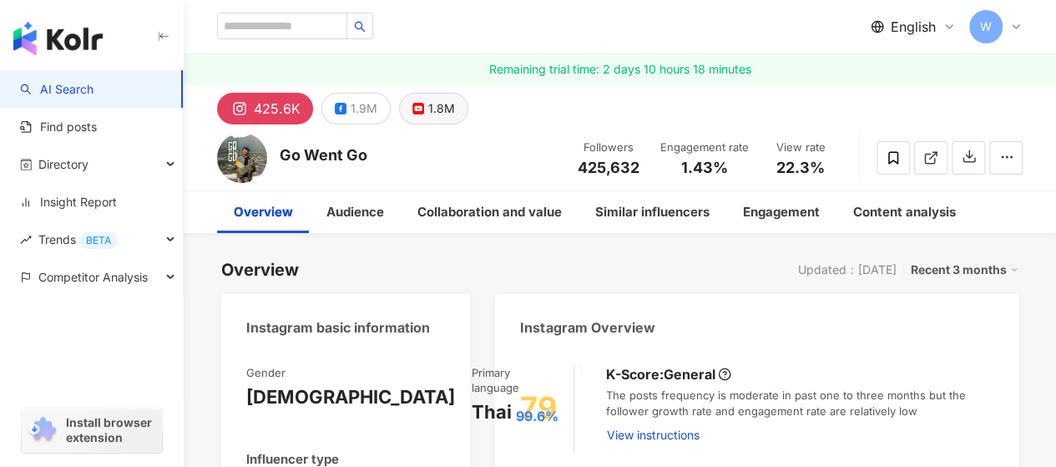
click at [428, 107] on div "1.8M" at bounding box center [441, 108] width 27 height 23
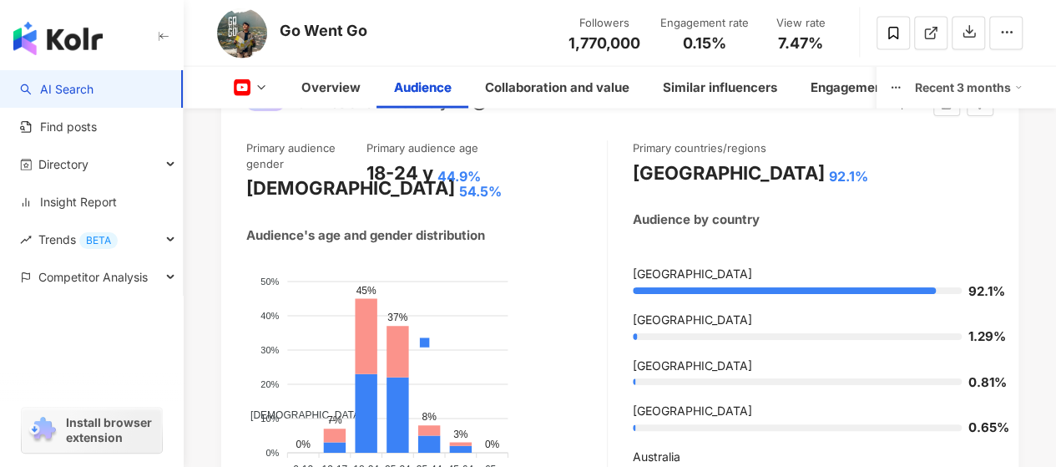
scroll to position [1894, 0]
